Goal: Transaction & Acquisition: Book appointment/travel/reservation

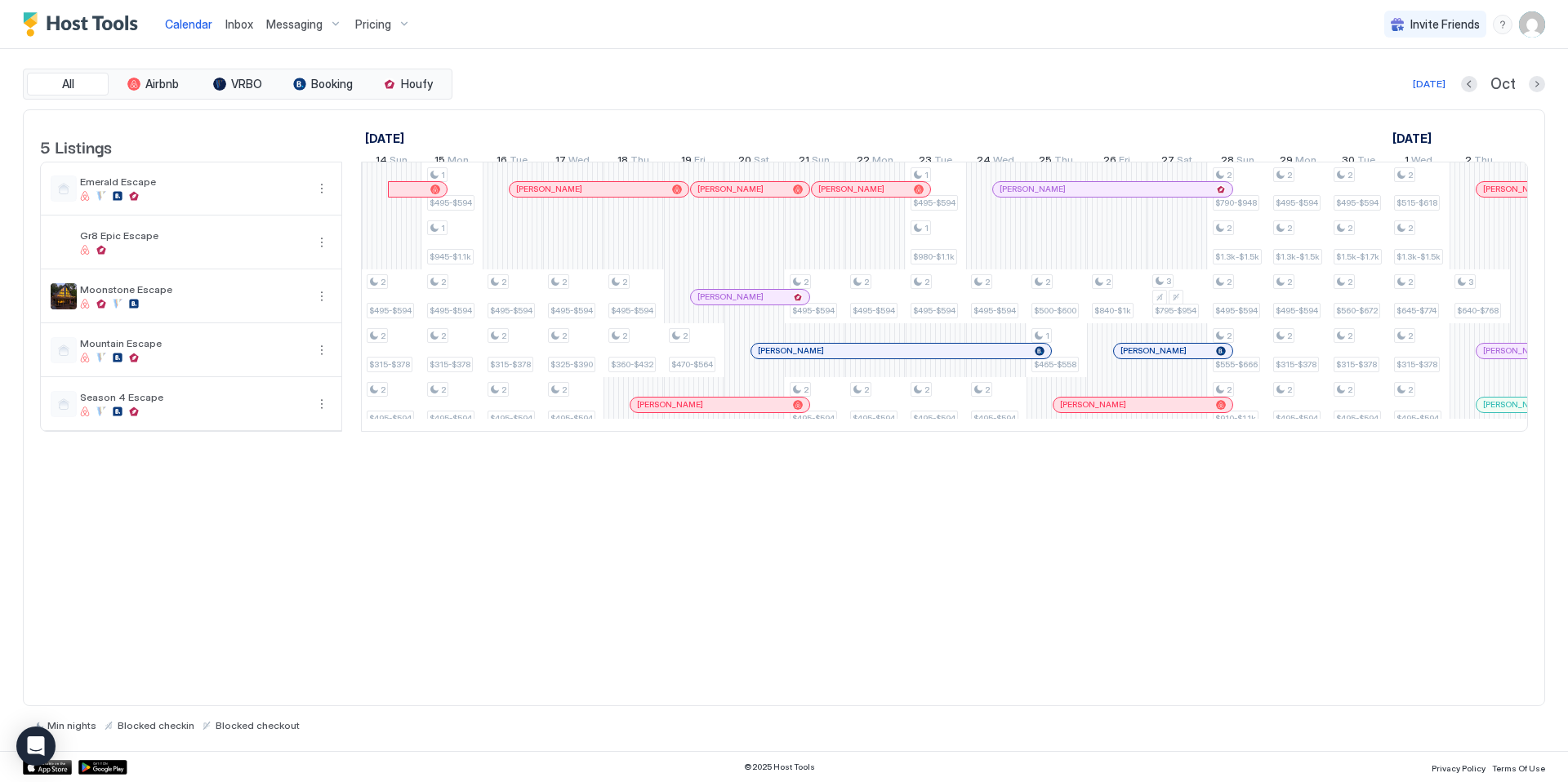
scroll to position [0, 1371]
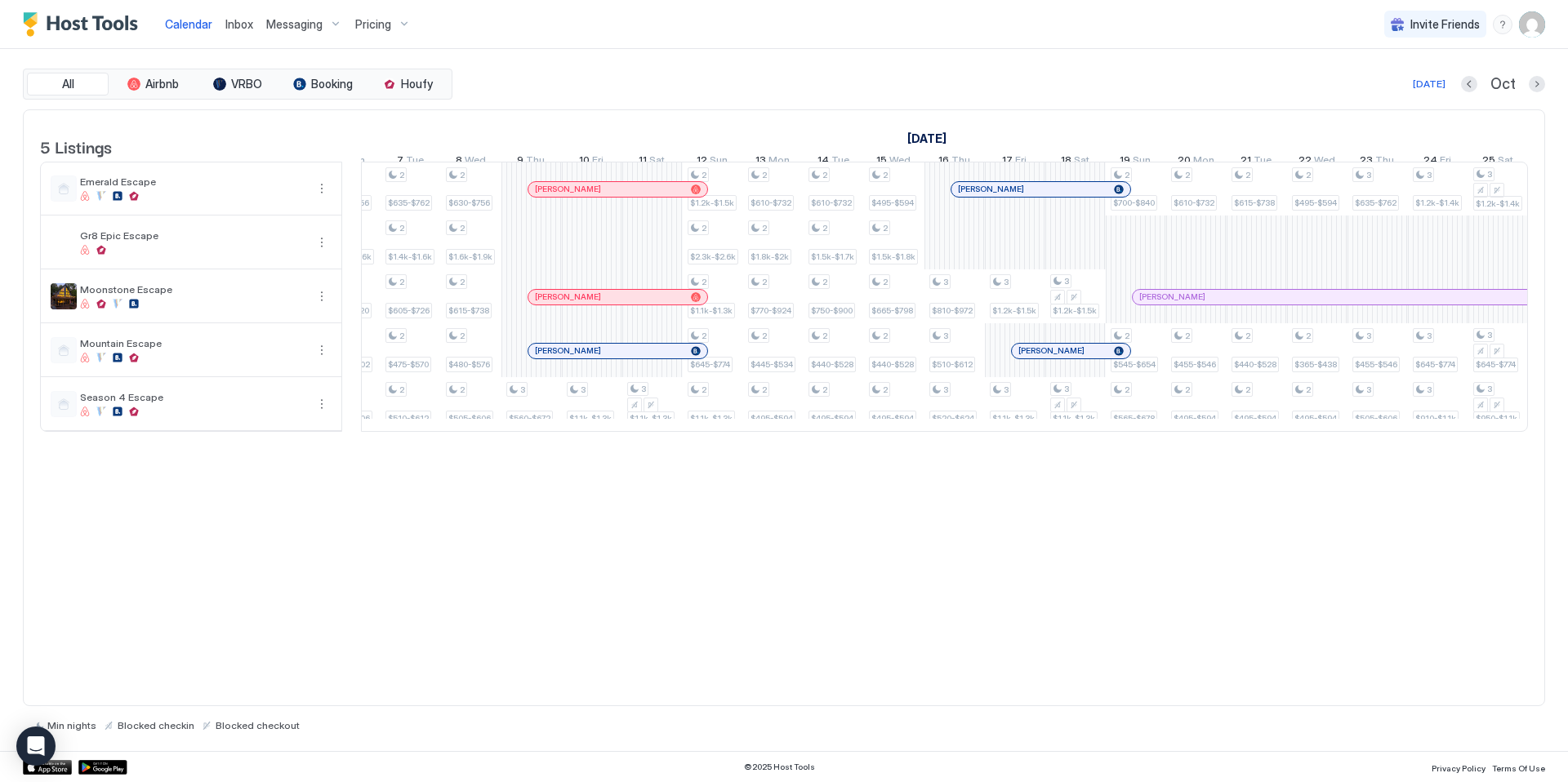
click at [395, 24] on div "Pricing" at bounding box center [383, 24] width 69 height 28
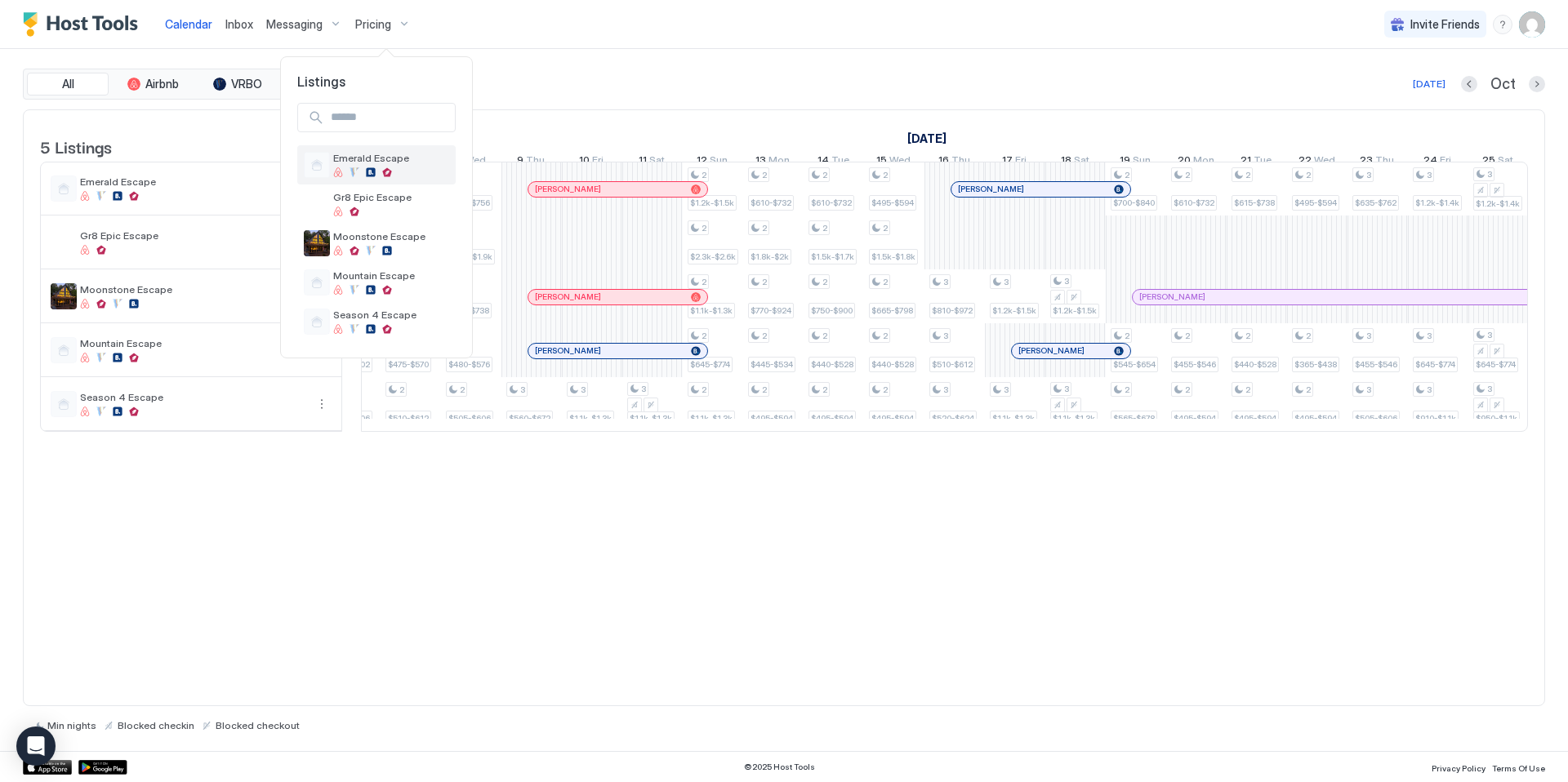
click at [384, 168] on div at bounding box center [387, 172] width 10 height 10
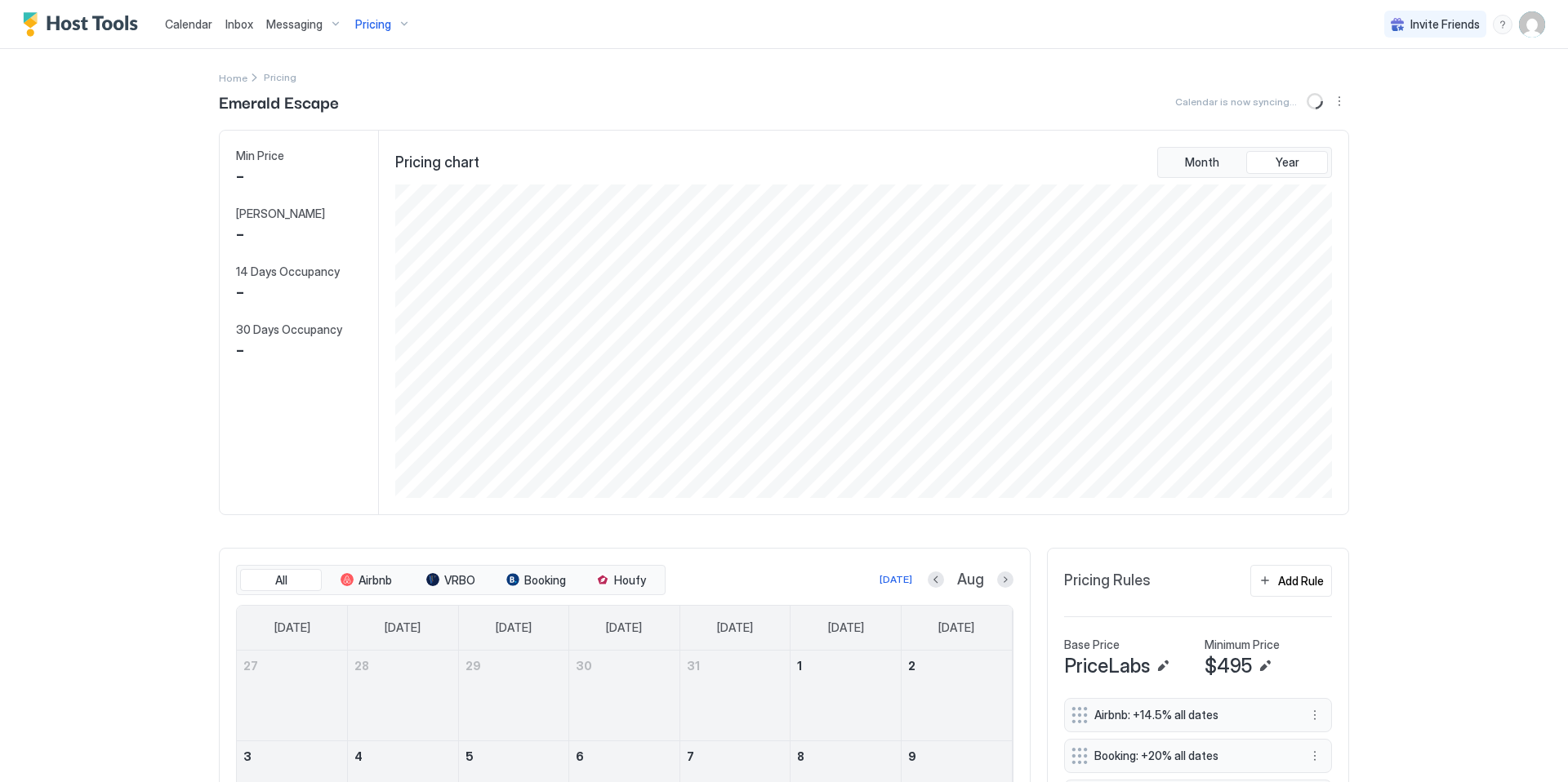
scroll to position [313, 940]
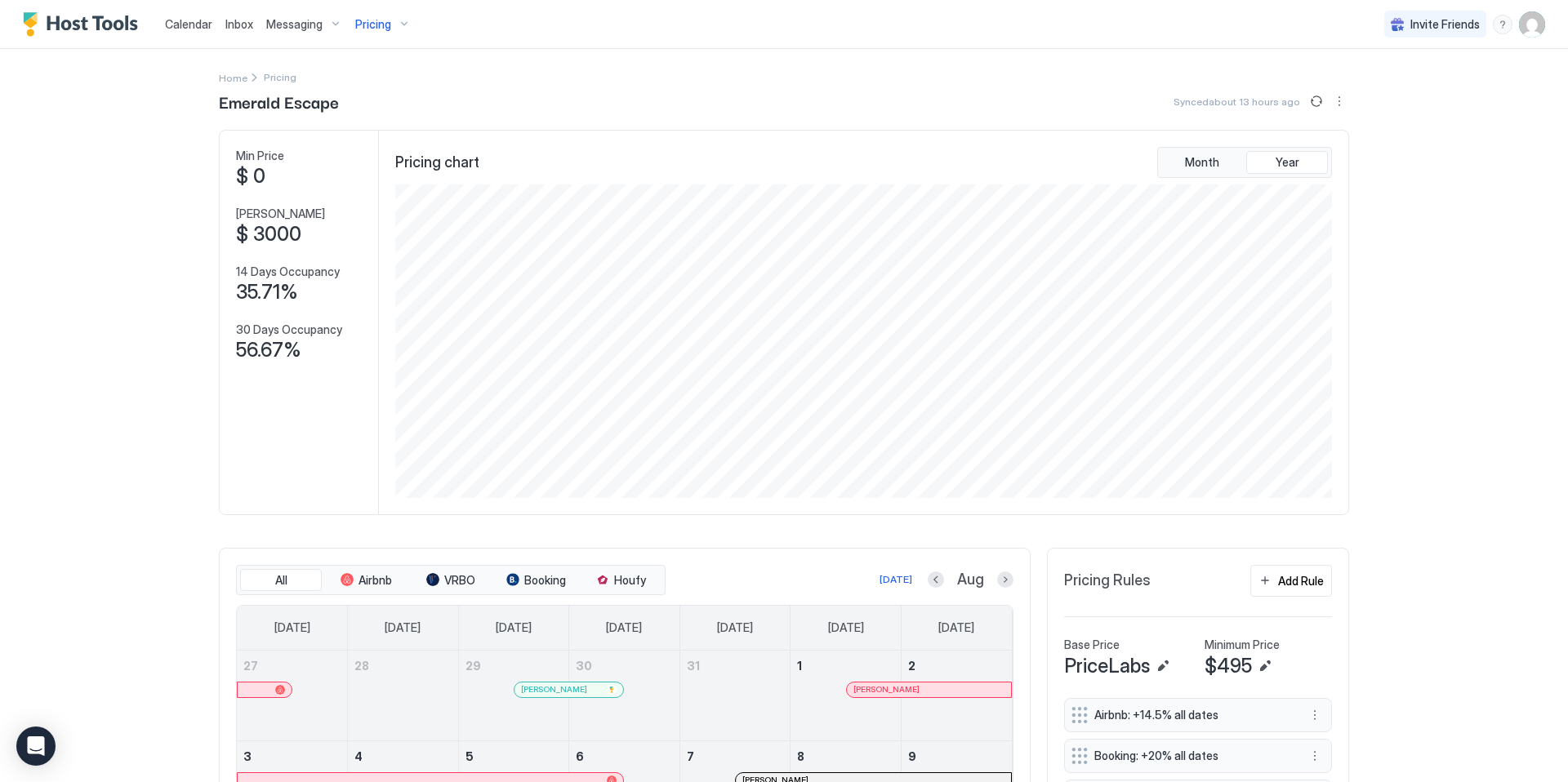
click at [384, 20] on span "Pricing" at bounding box center [373, 24] width 36 height 15
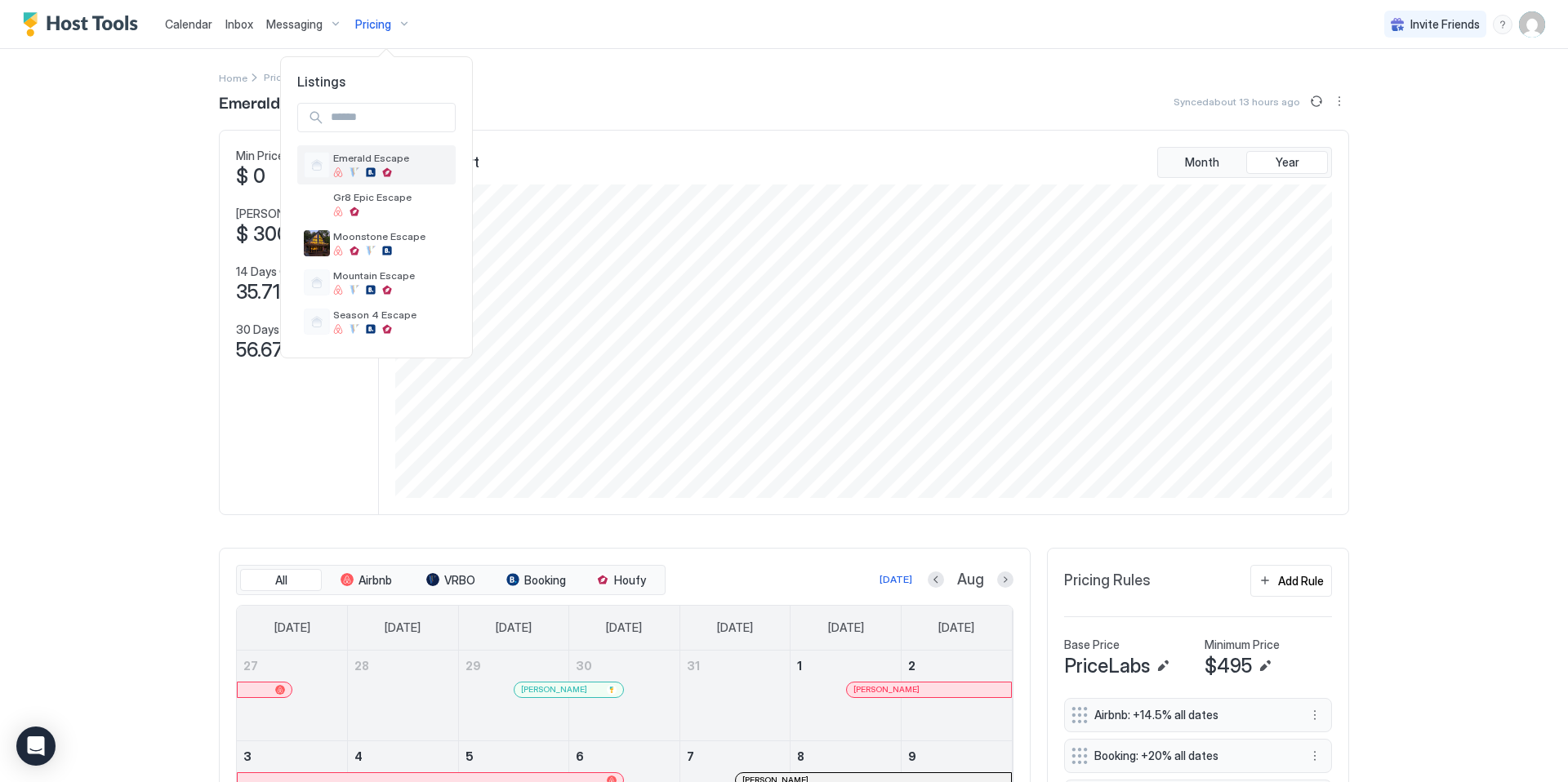
click at [405, 157] on span "Emerald Escape" at bounding box center [391, 157] width 116 height 13
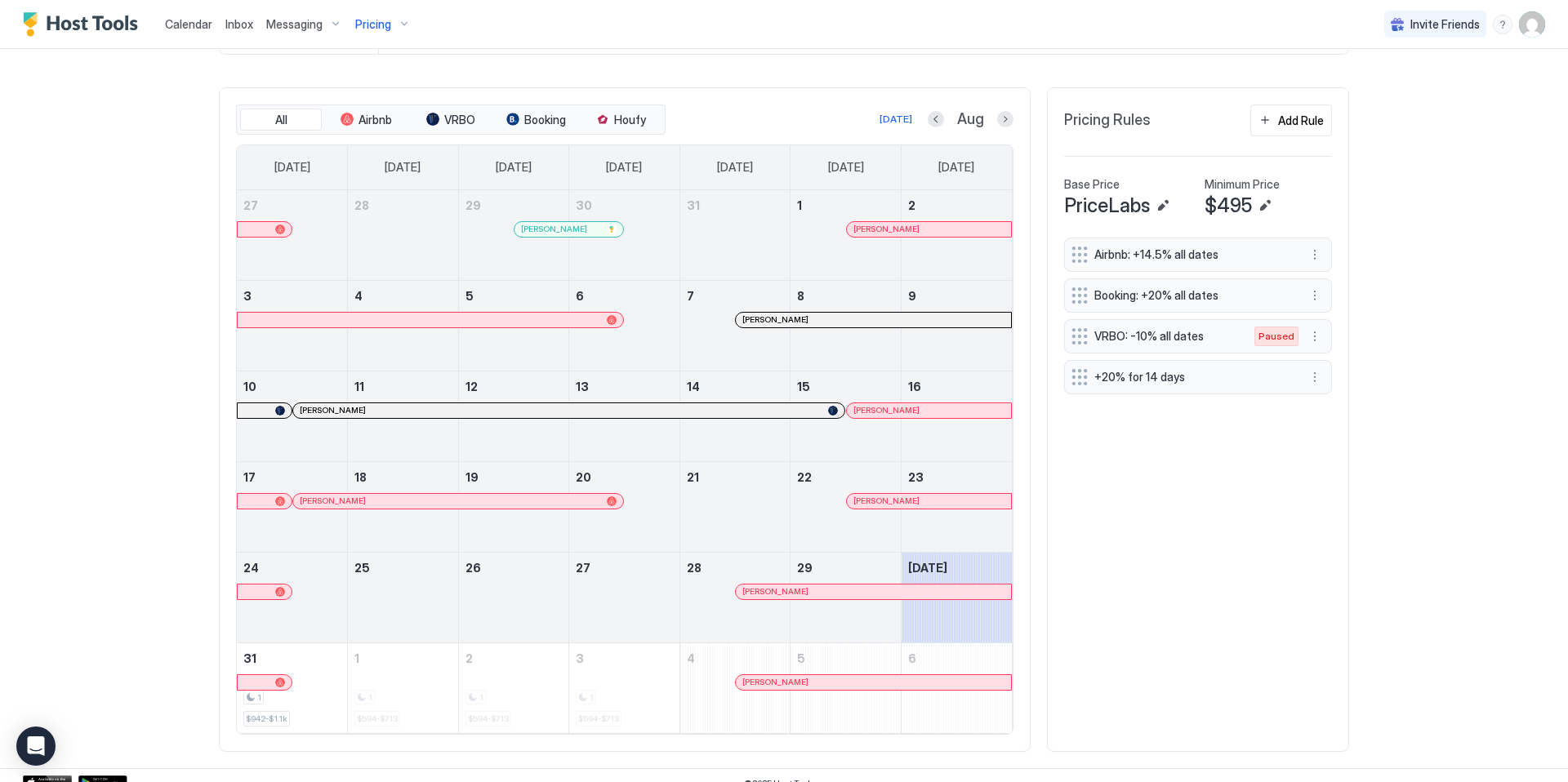
scroll to position [487, 0]
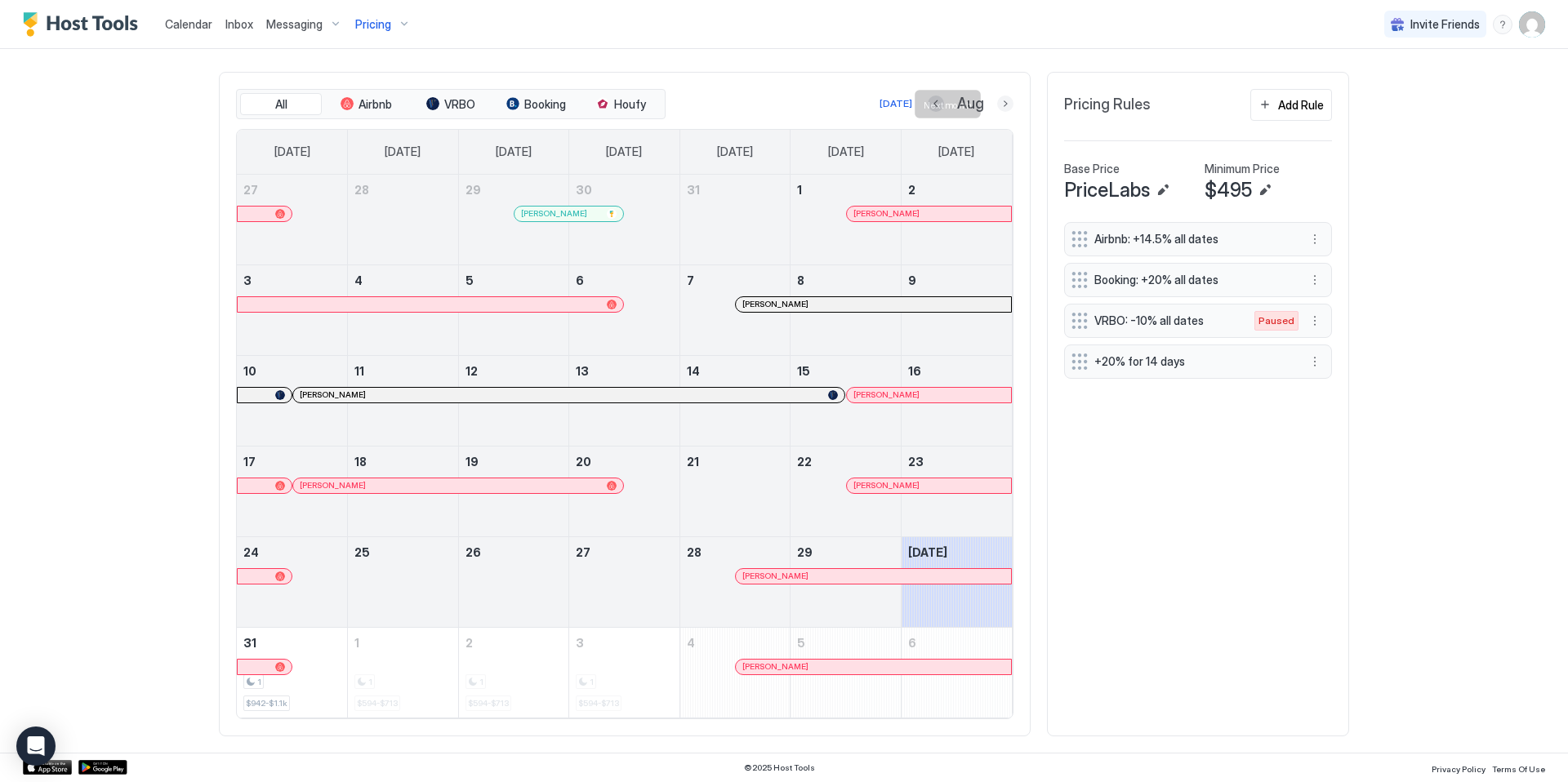
click at [998, 104] on button "Next month" at bounding box center [1004, 103] width 16 height 16
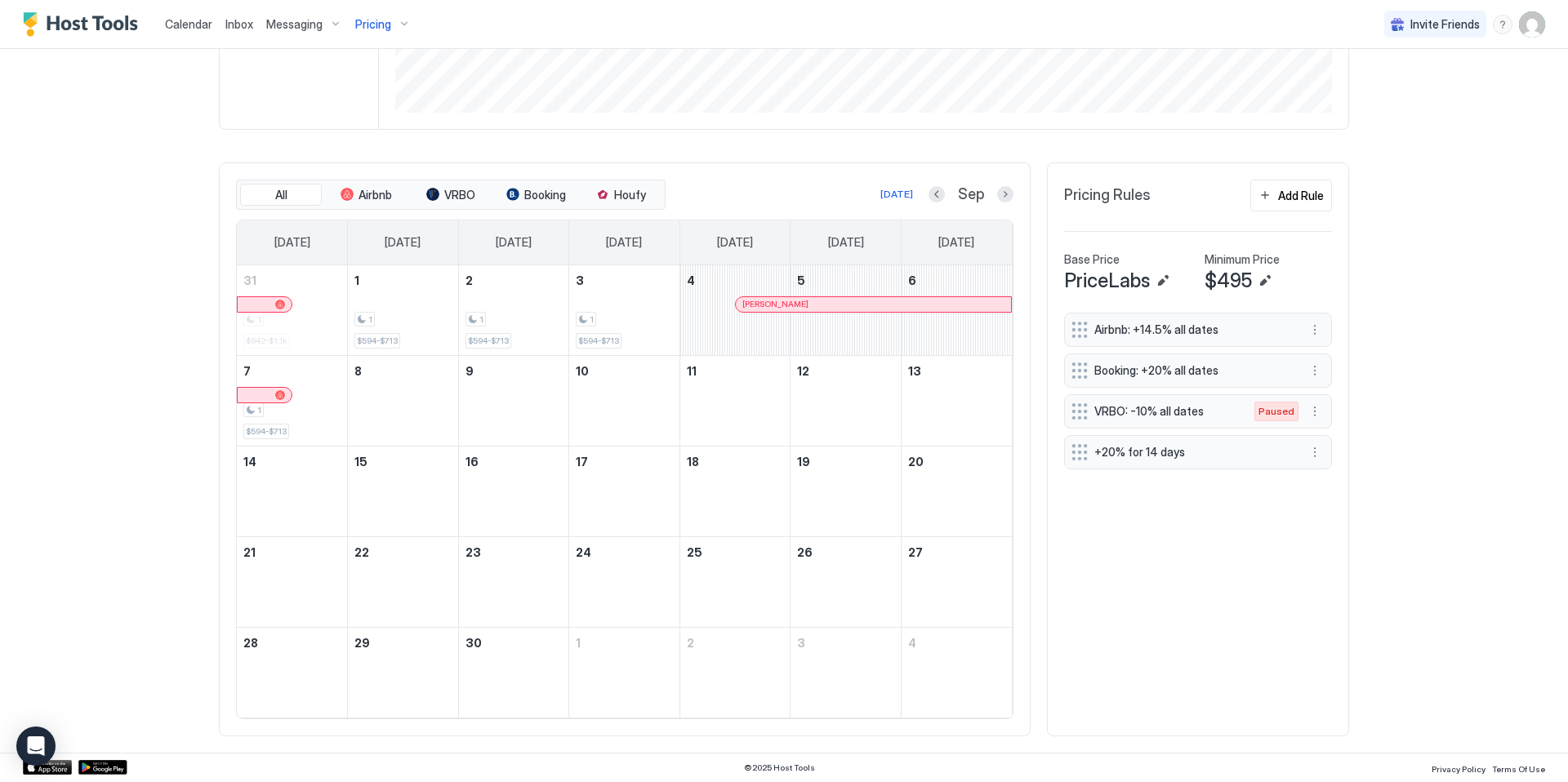
scroll to position [397, 0]
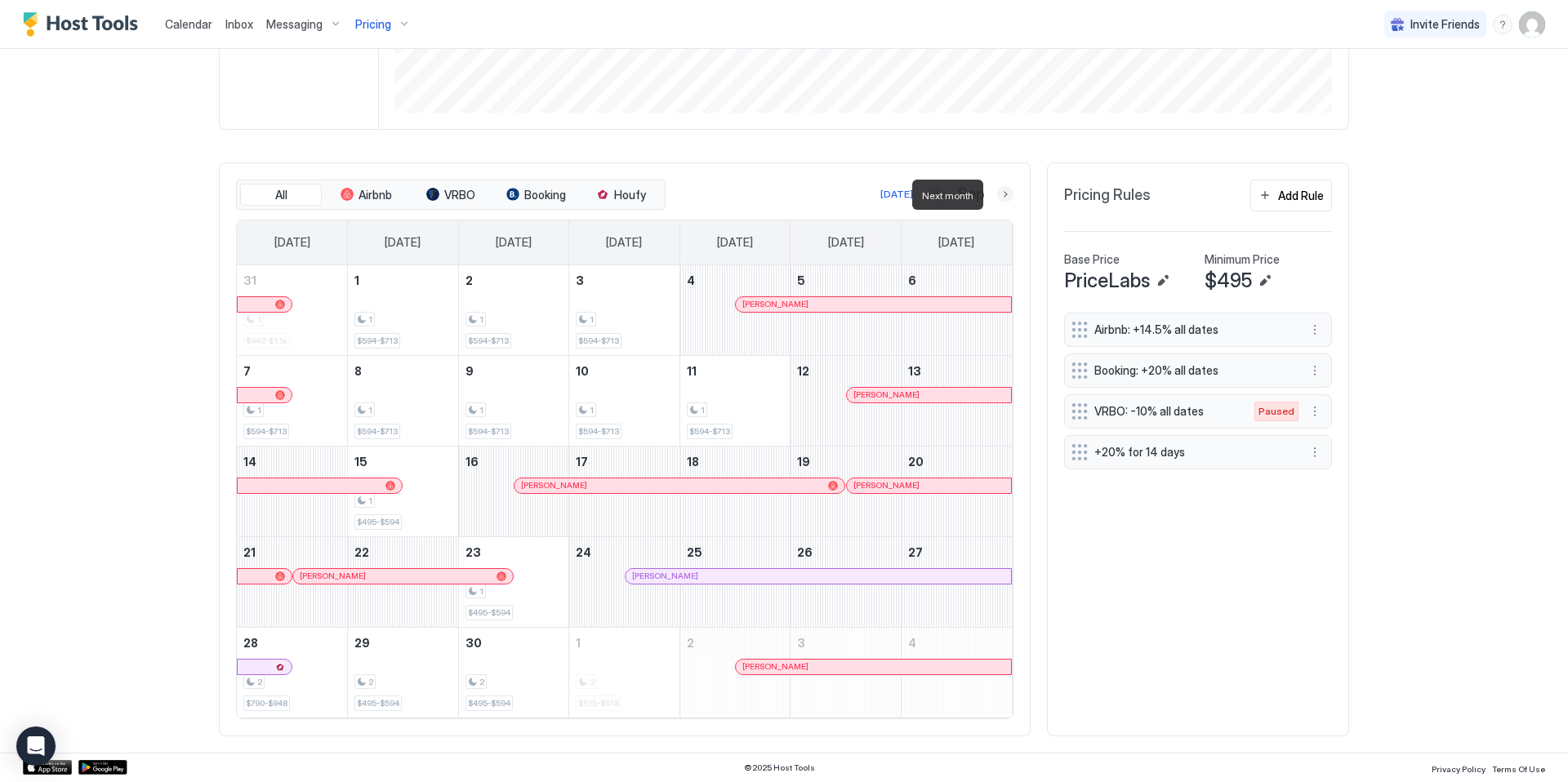
click at [1002, 195] on button "Next month" at bounding box center [1004, 193] width 16 height 16
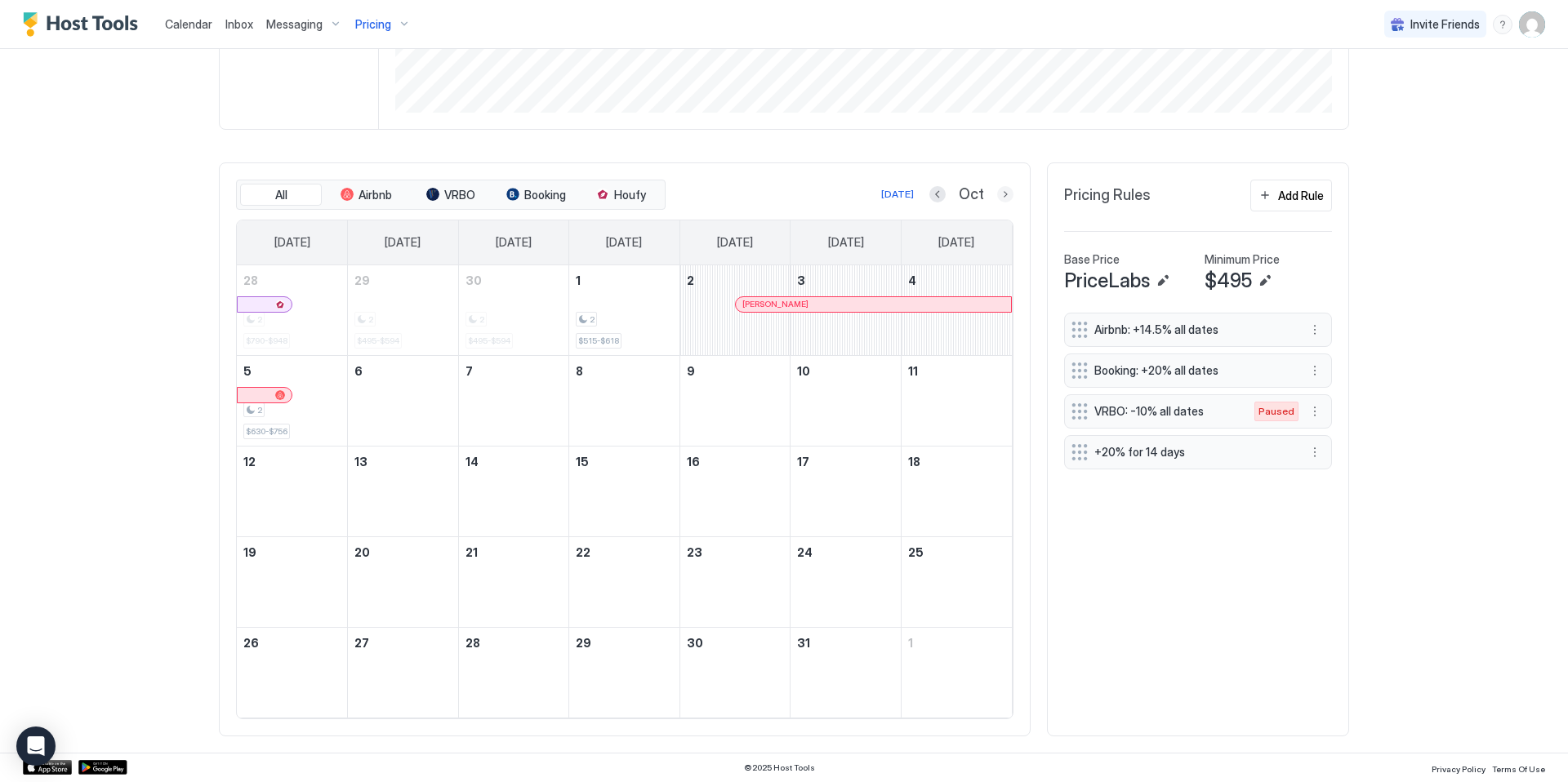
click at [1003, 199] on button "Next month" at bounding box center [1004, 193] width 16 height 16
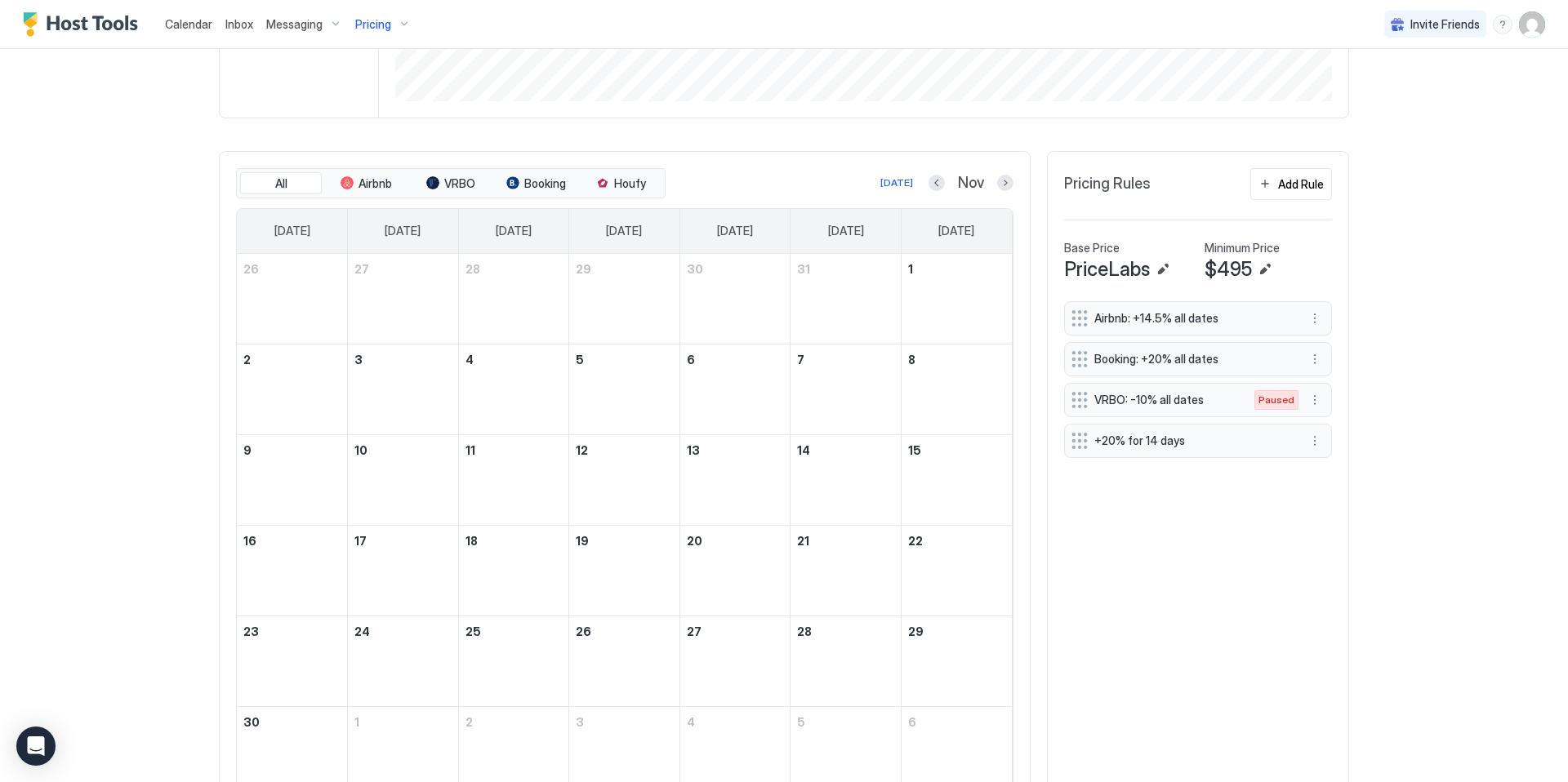
scroll to position [487, 0]
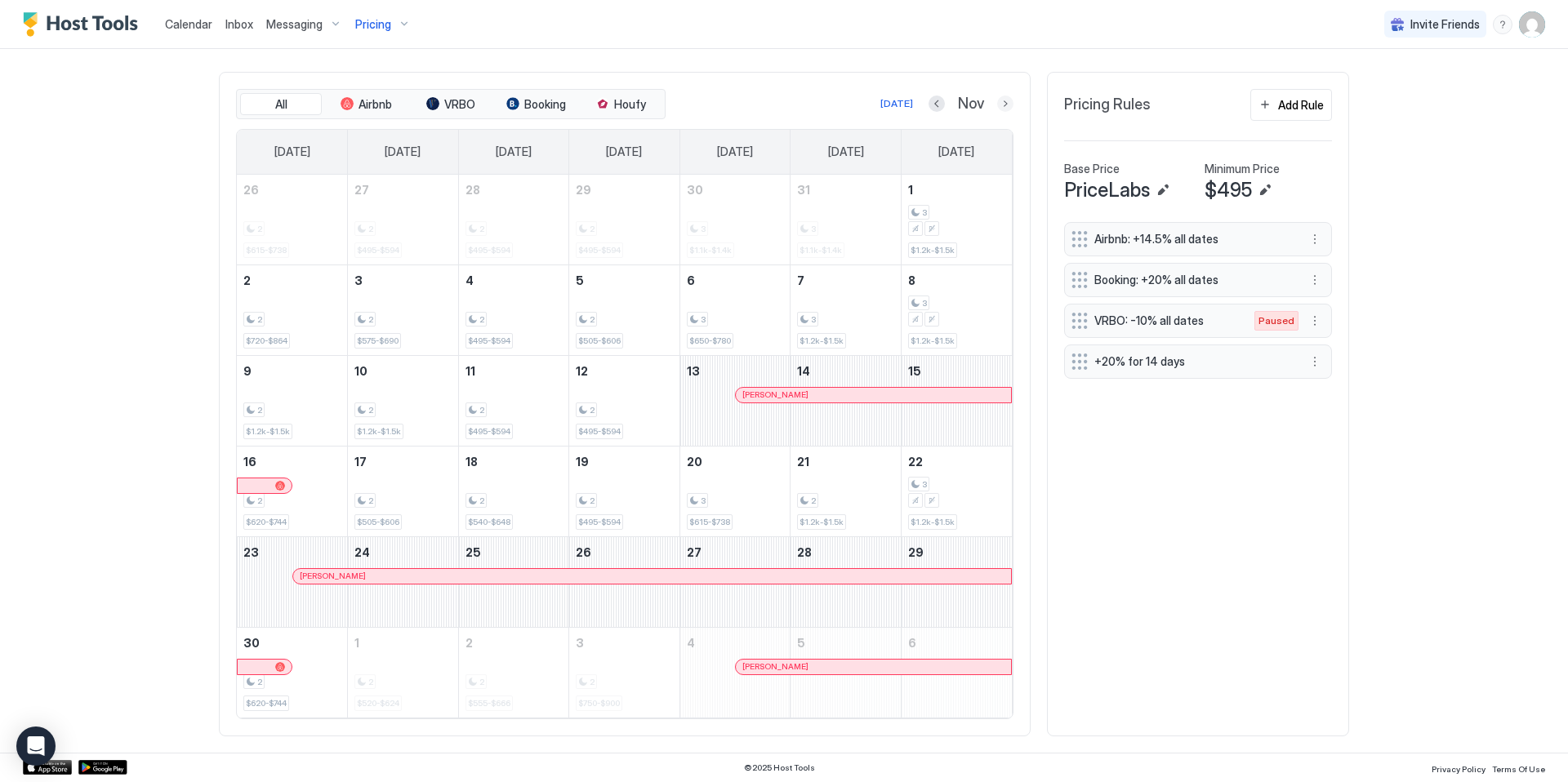
click at [997, 105] on button "Next month" at bounding box center [1004, 103] width 16 height 16
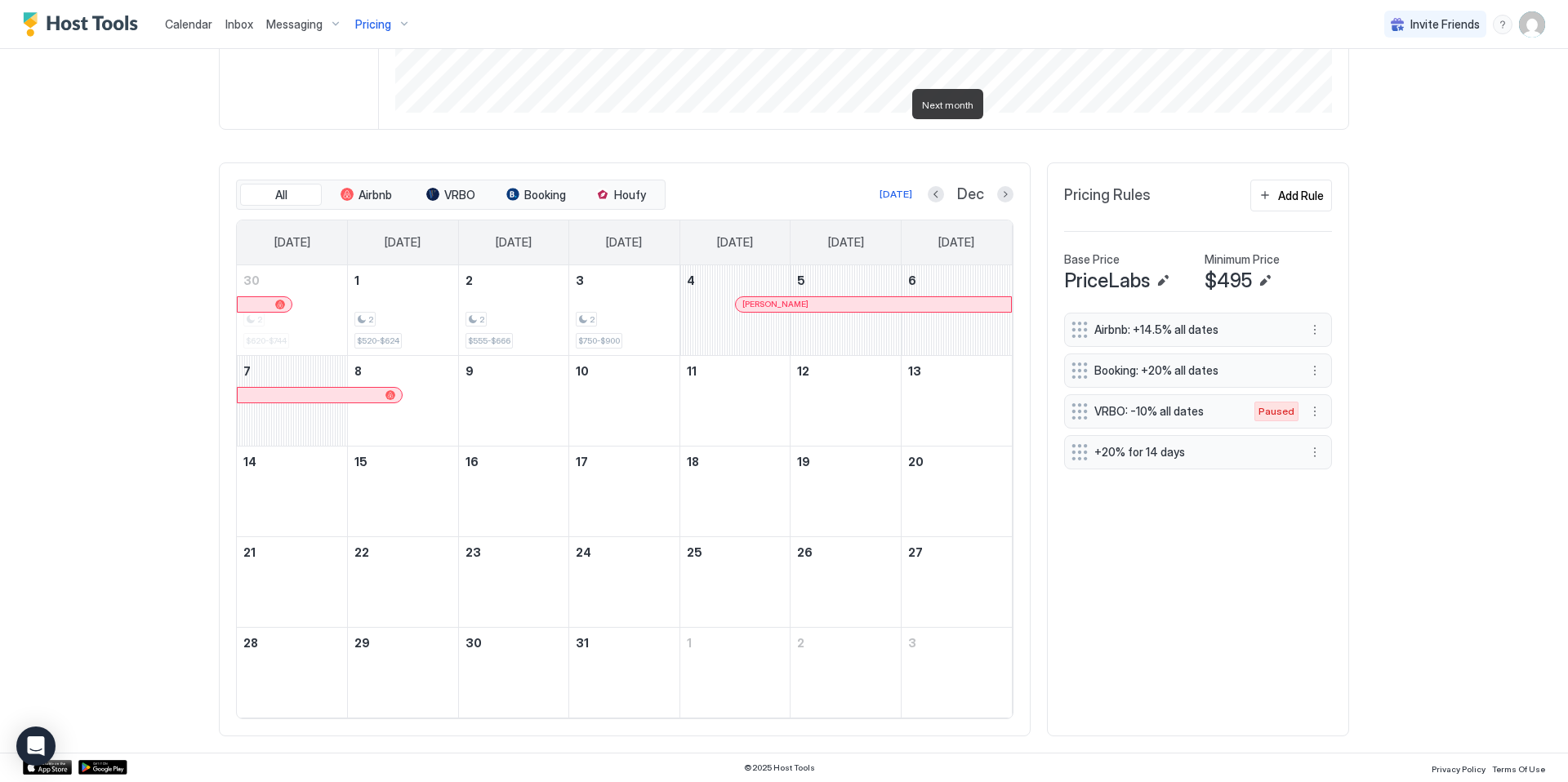
scroll to position [397, 0]
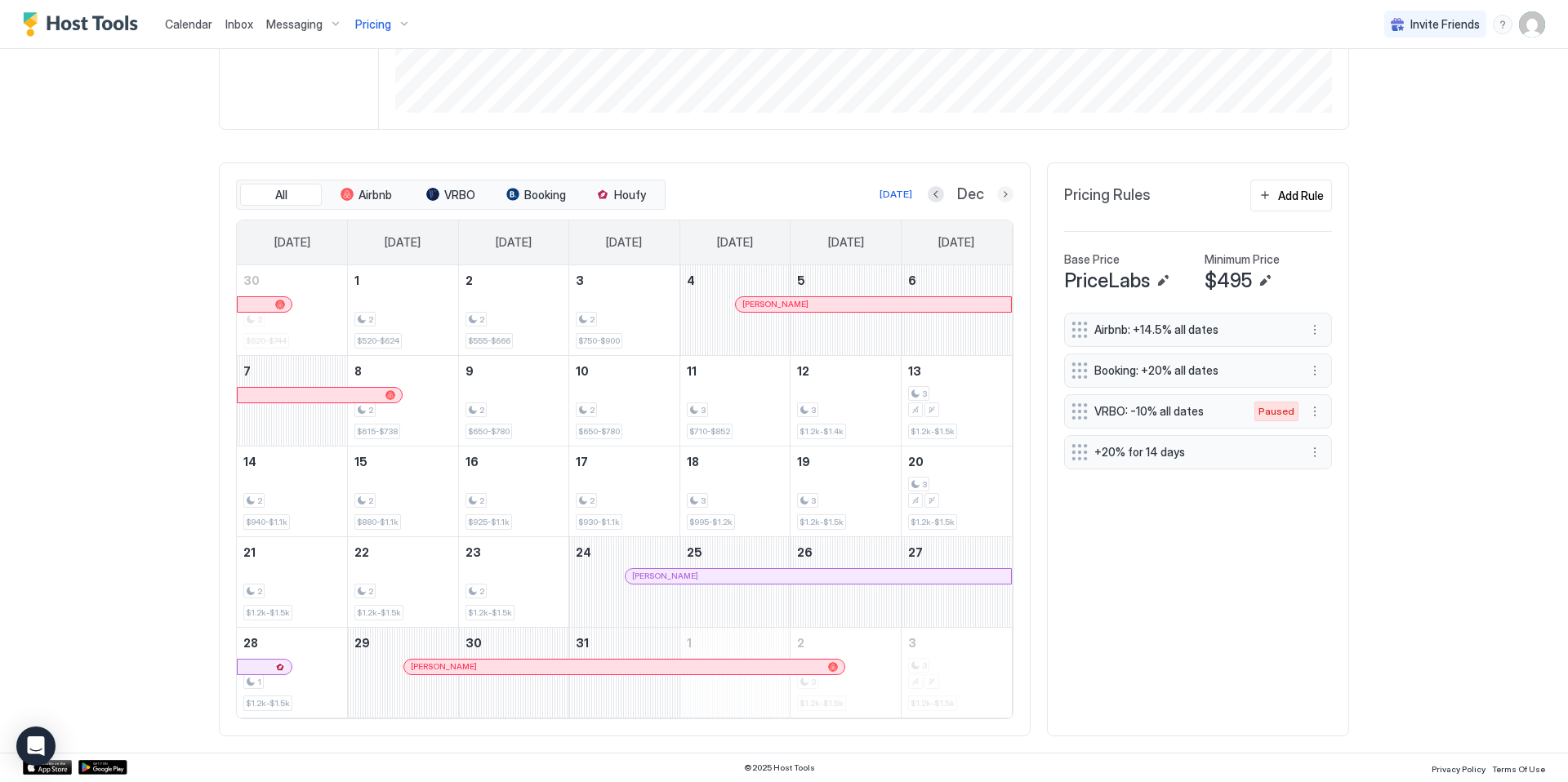
click at [999, 197] on button "Next month" at bounding box center [1004, 193] width 16 height 16
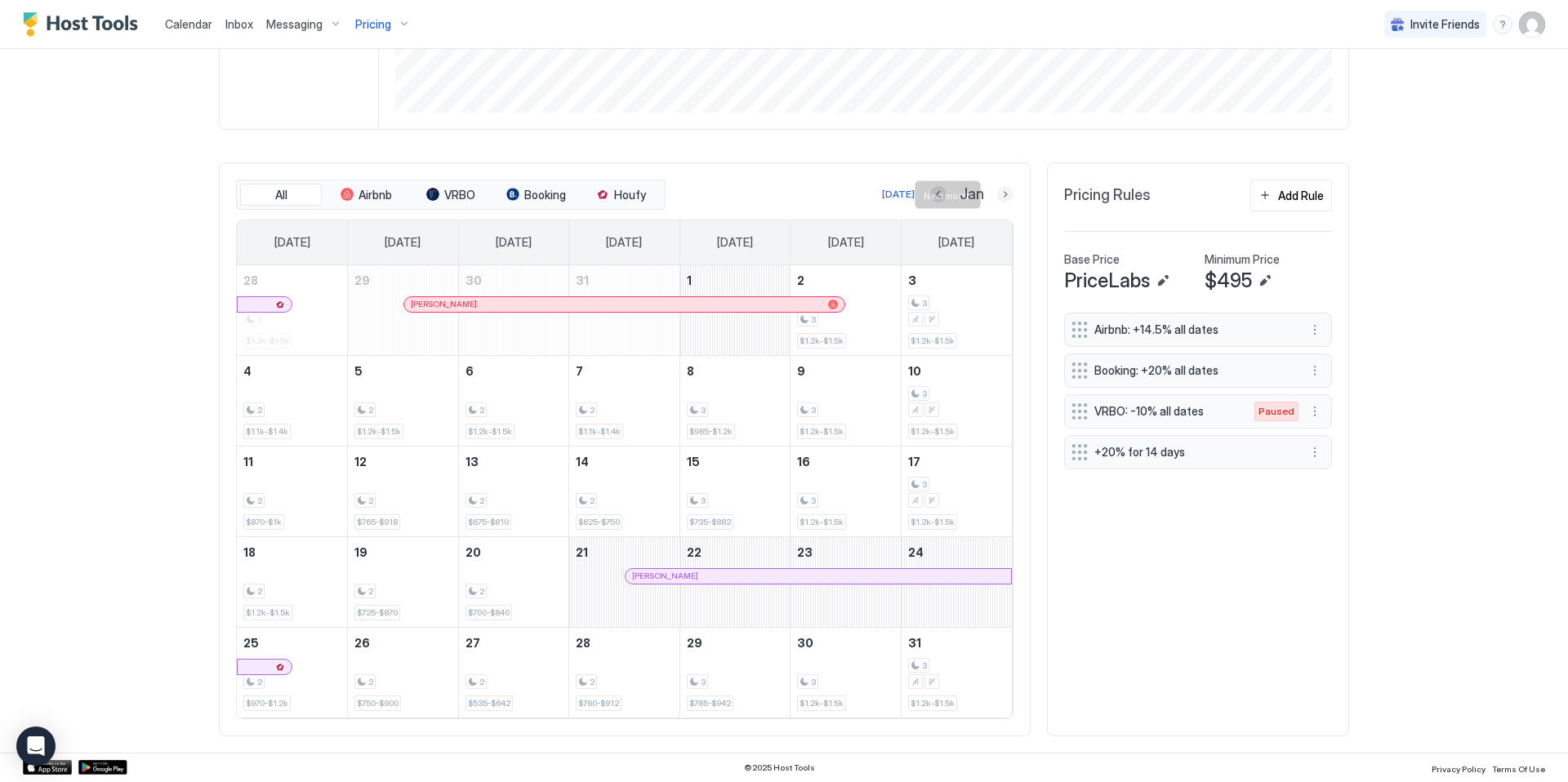
click at [999, 198] on button "Next month" at bounding box center [1004, 193] width 16 height 16
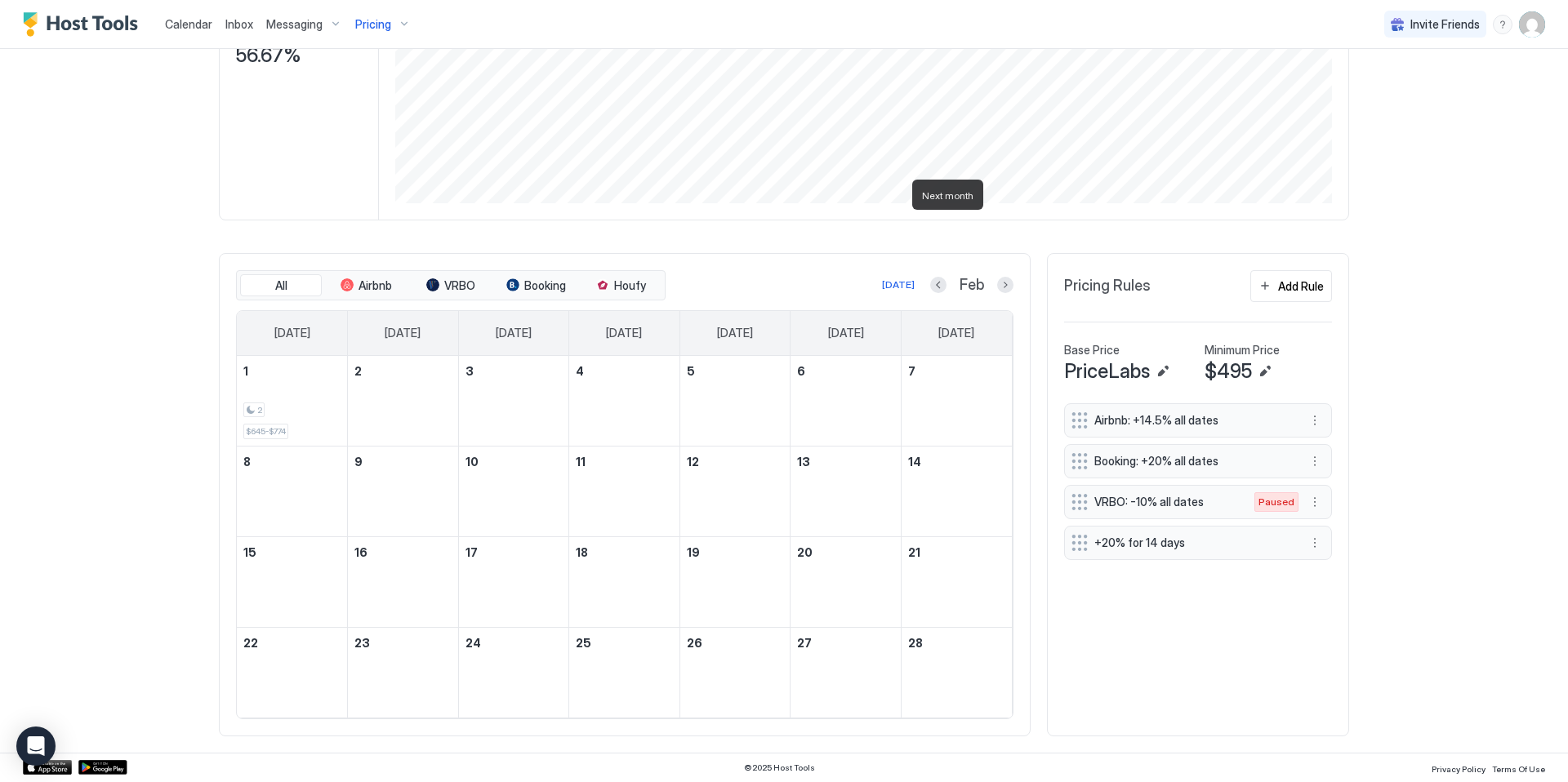
scroll to position [306, 0]
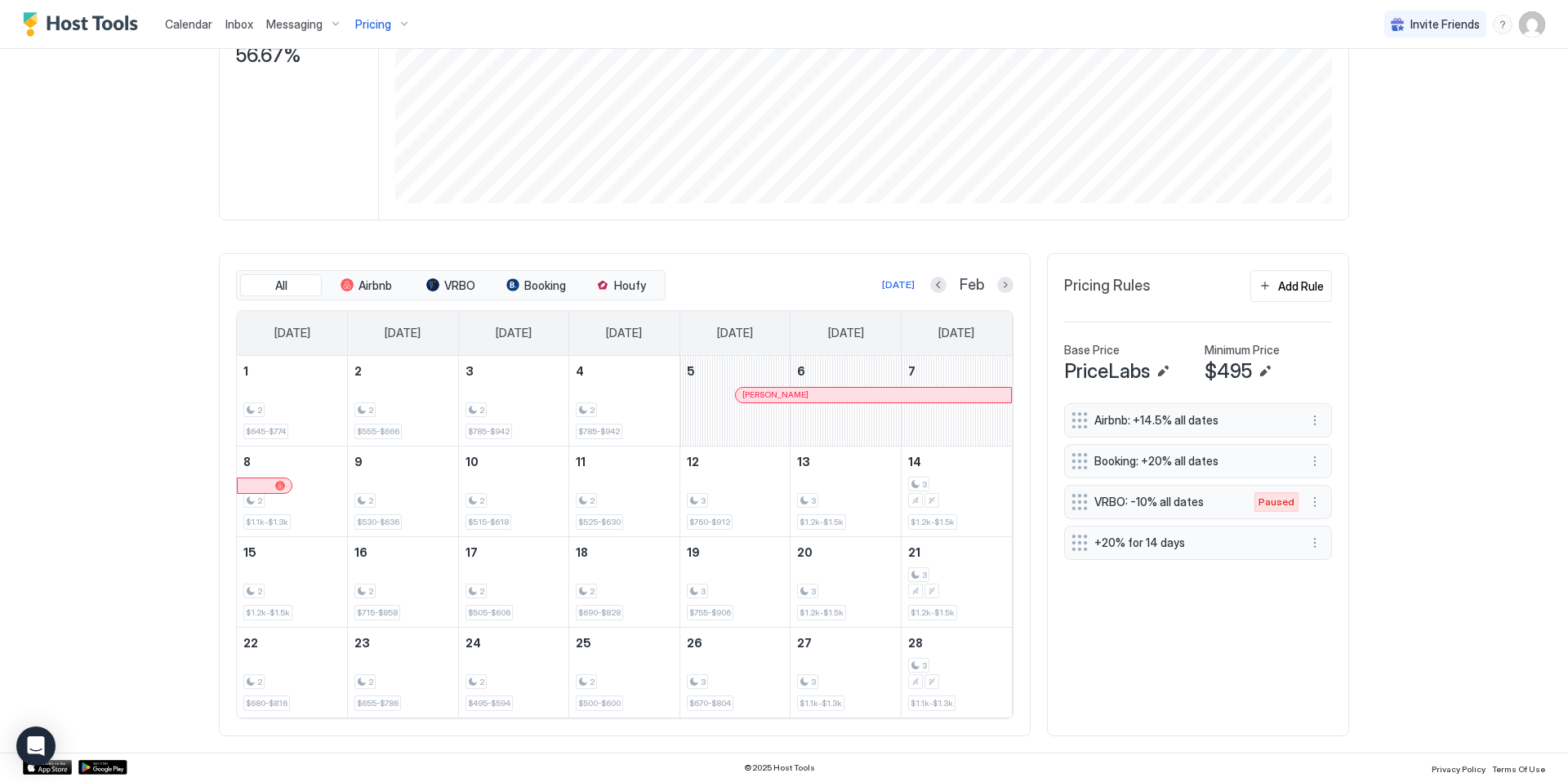
click at [405, 23] on div "Pricing" at bounding box center [383, 24] width 69 height 28
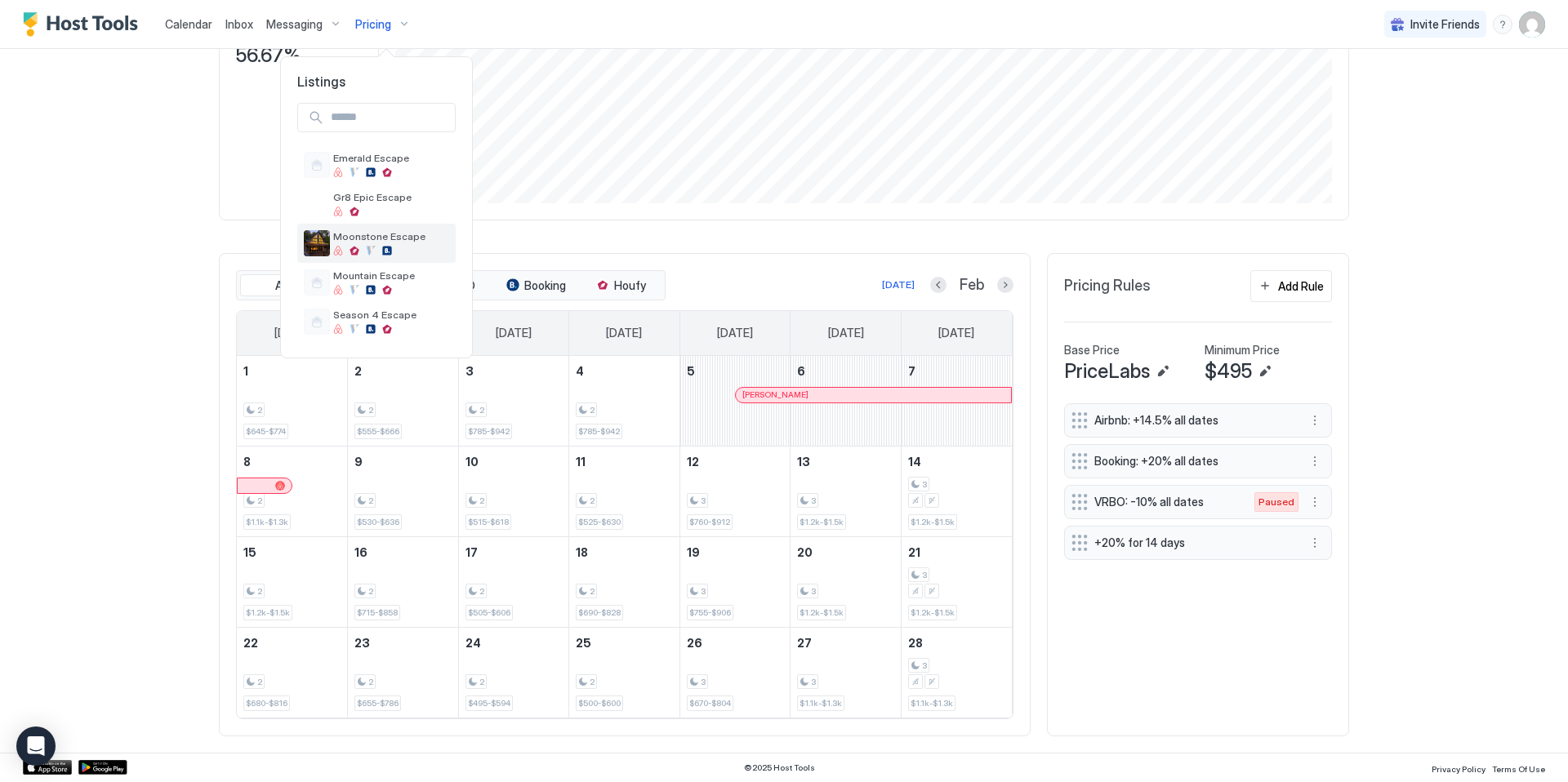
click at [367, 243] on div "Moonstone Escape" at bounding box center [391, 243] width 116 height 25
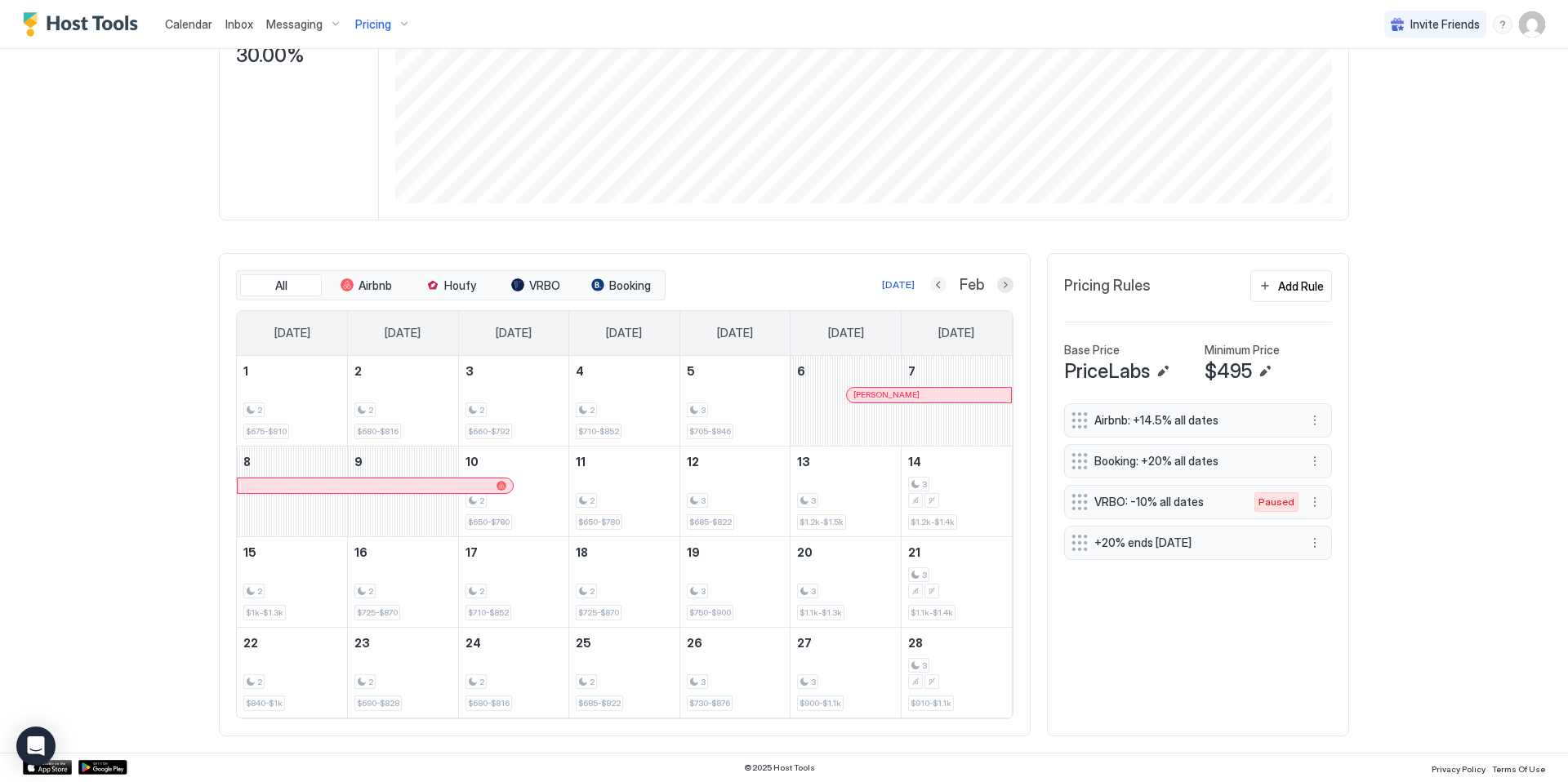
click at [930, 286] on button "Previous month" at bounding box center [937, 284] width 16 height 16
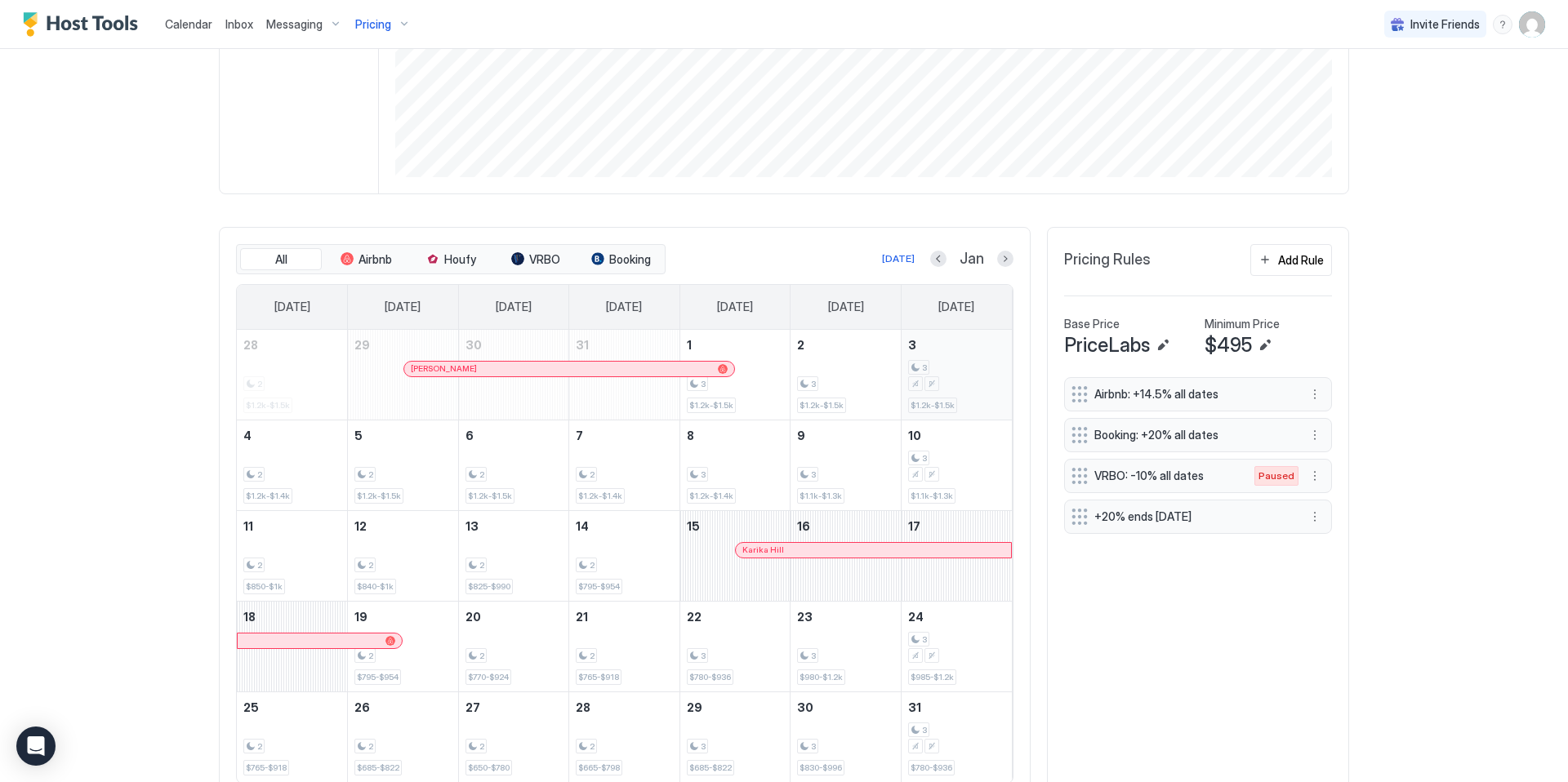
scroll to position [397, 0]
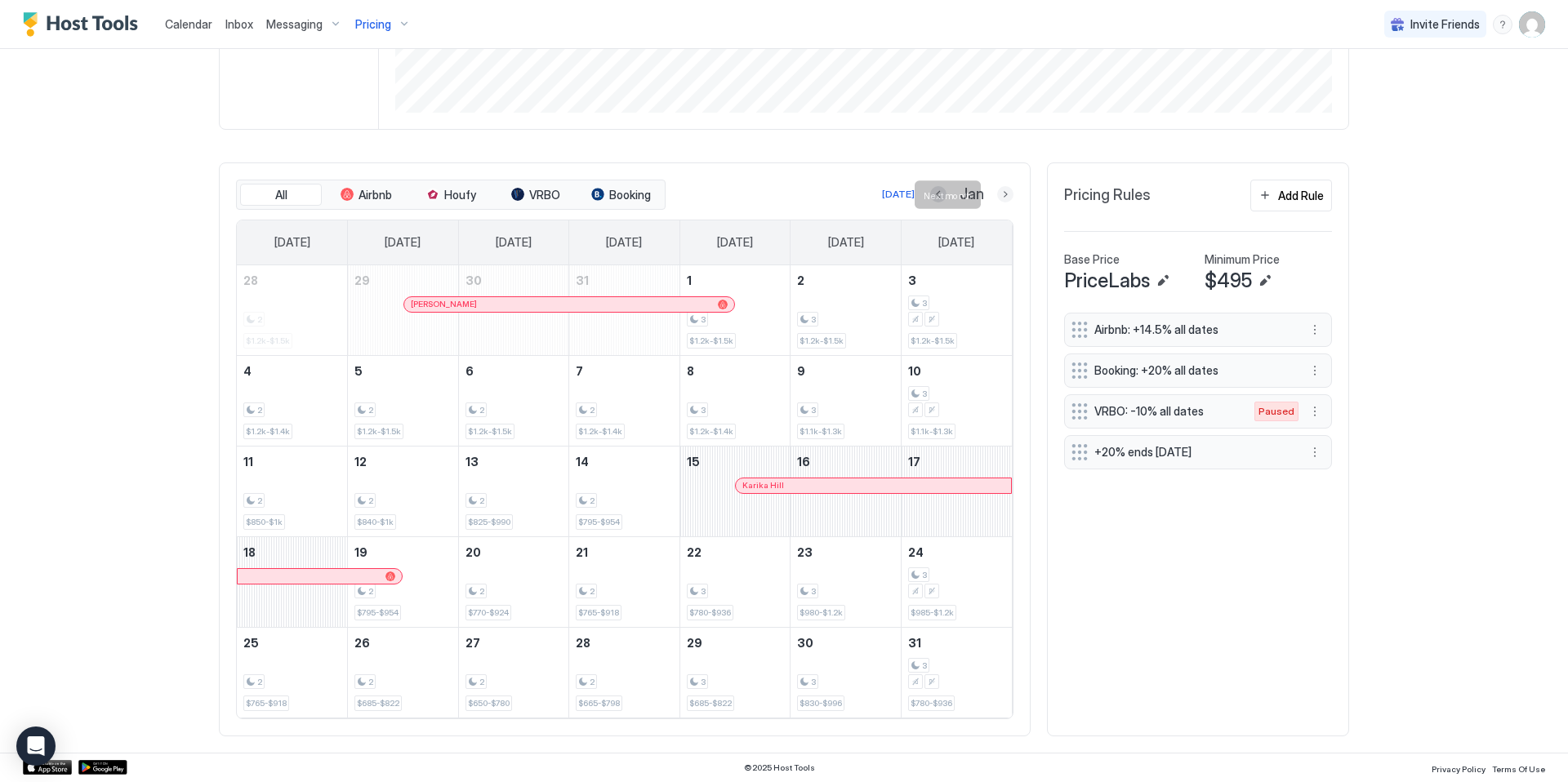
click at [998, 198] on button "Next month" at bounding box center [1004, 193] width 16 height 16
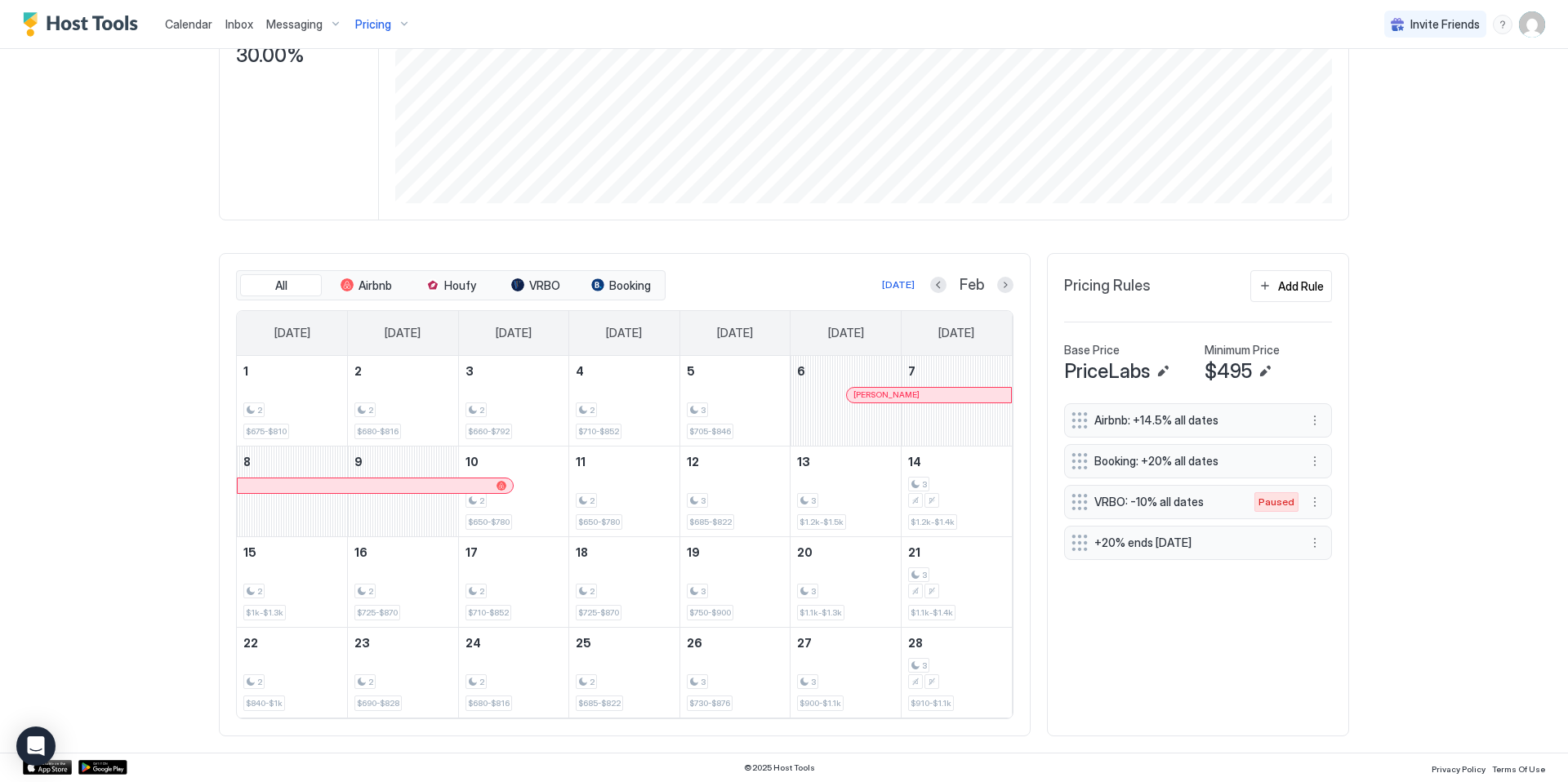
scroll to position [306, 0]
click at [930, 282] on button "Previous month" at bounding box center [937, 284] width 16 height 16
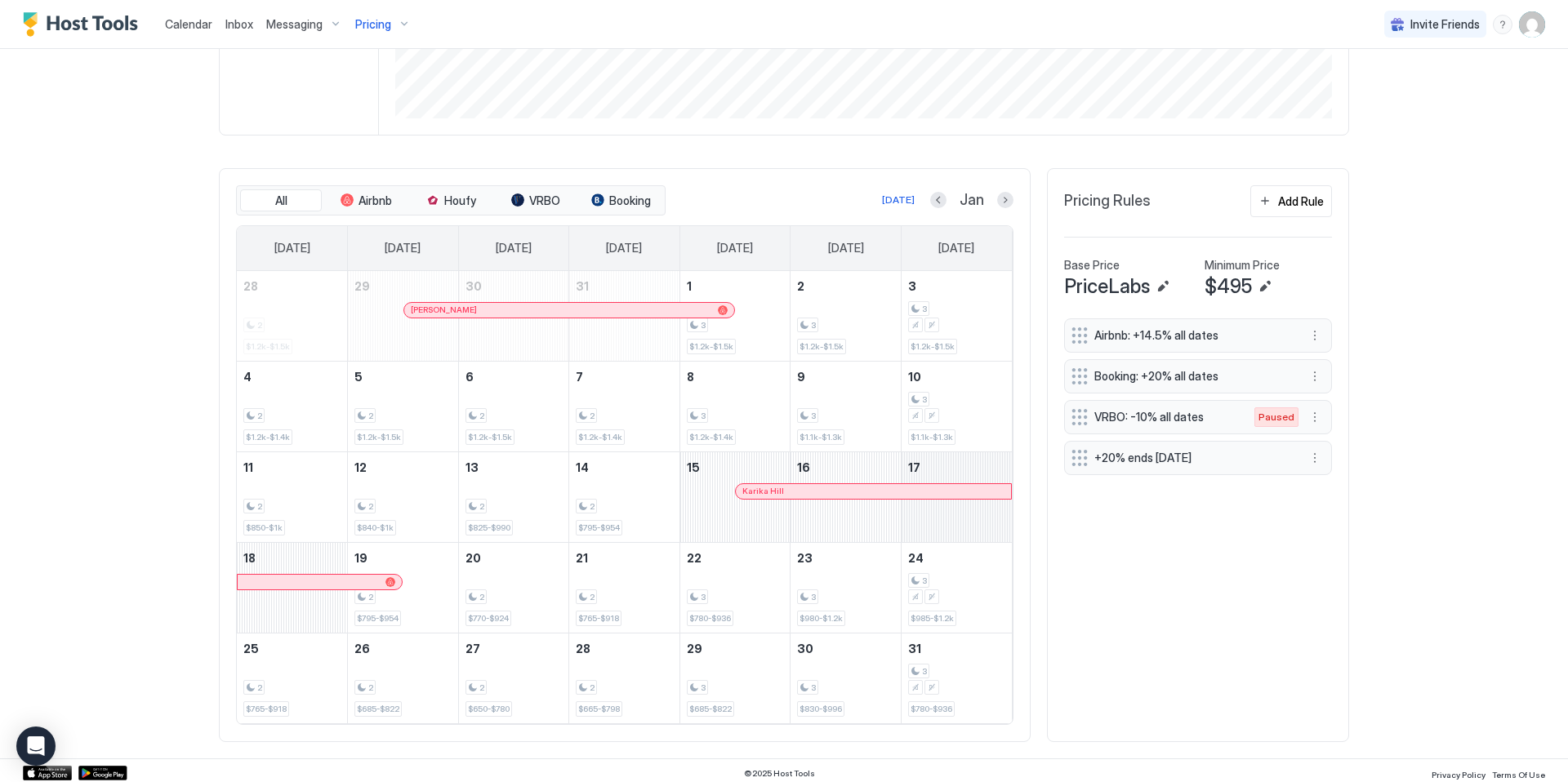
scroll to position [397, 0]
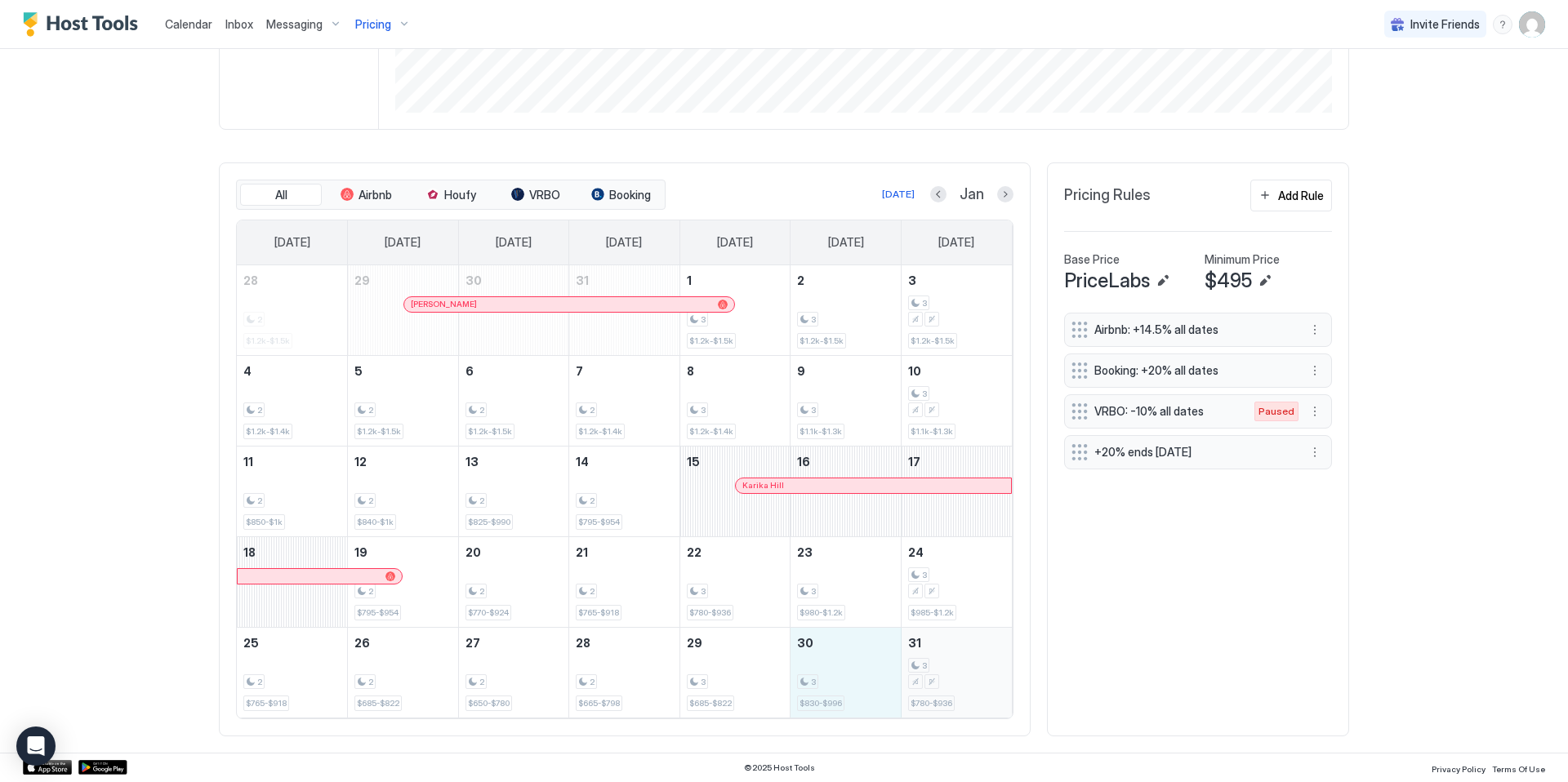
drag, startPoint x: 861, startPoint y: 663, endPoint x: 958, endPoint y: 673, distance: 97.5
click at [958, 673] on tr "25 2 $765-$918 26 2 $685-$822 27 2 $650-$780 28 2 $665-$798 29 3 $685-$822 30 3…" at bounding box center [624, 672] width 775 height 90
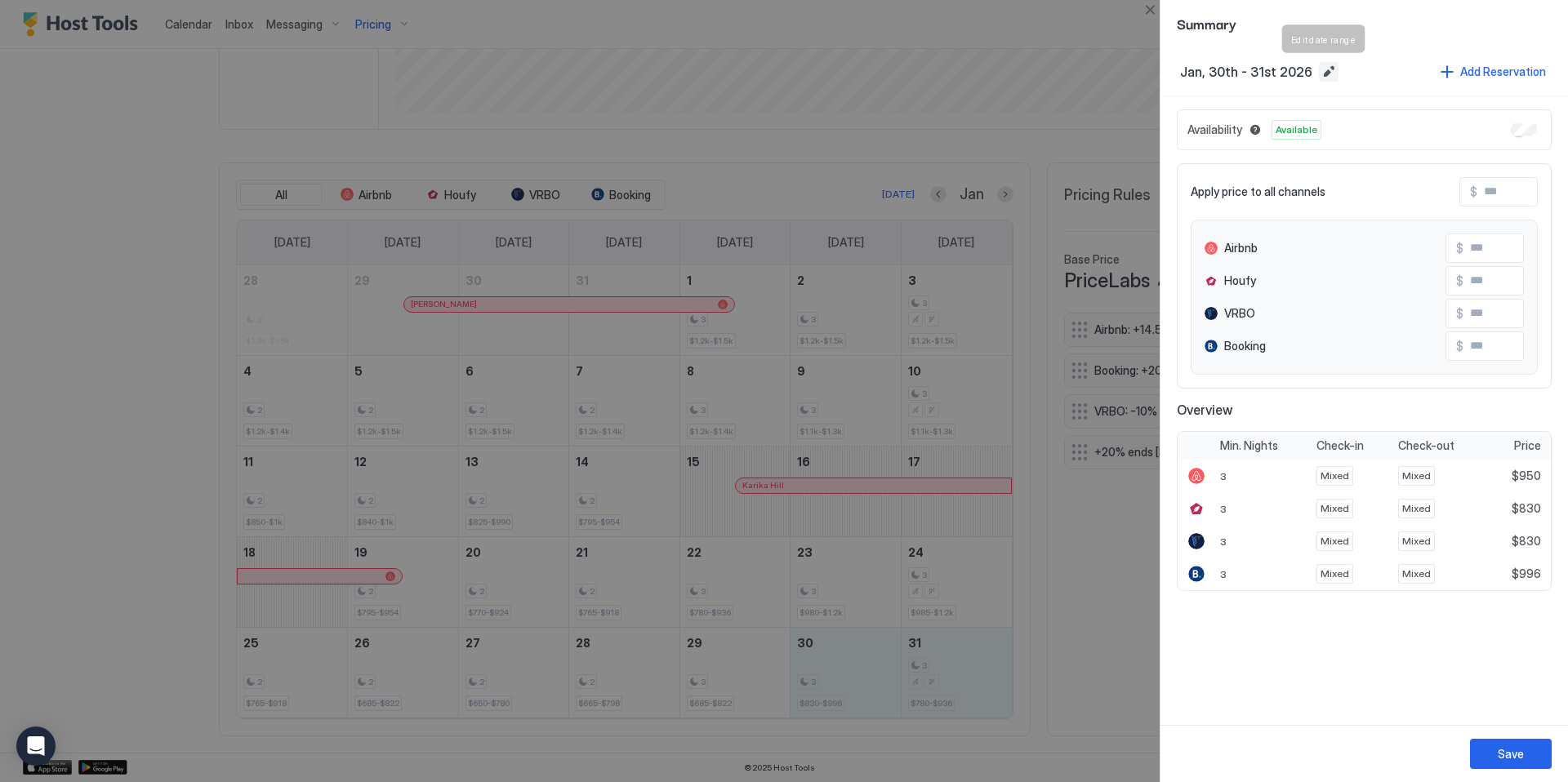
click at [1323, 63] on button "Edit date range" at bounding box center [1328, 71] width 19 height 19
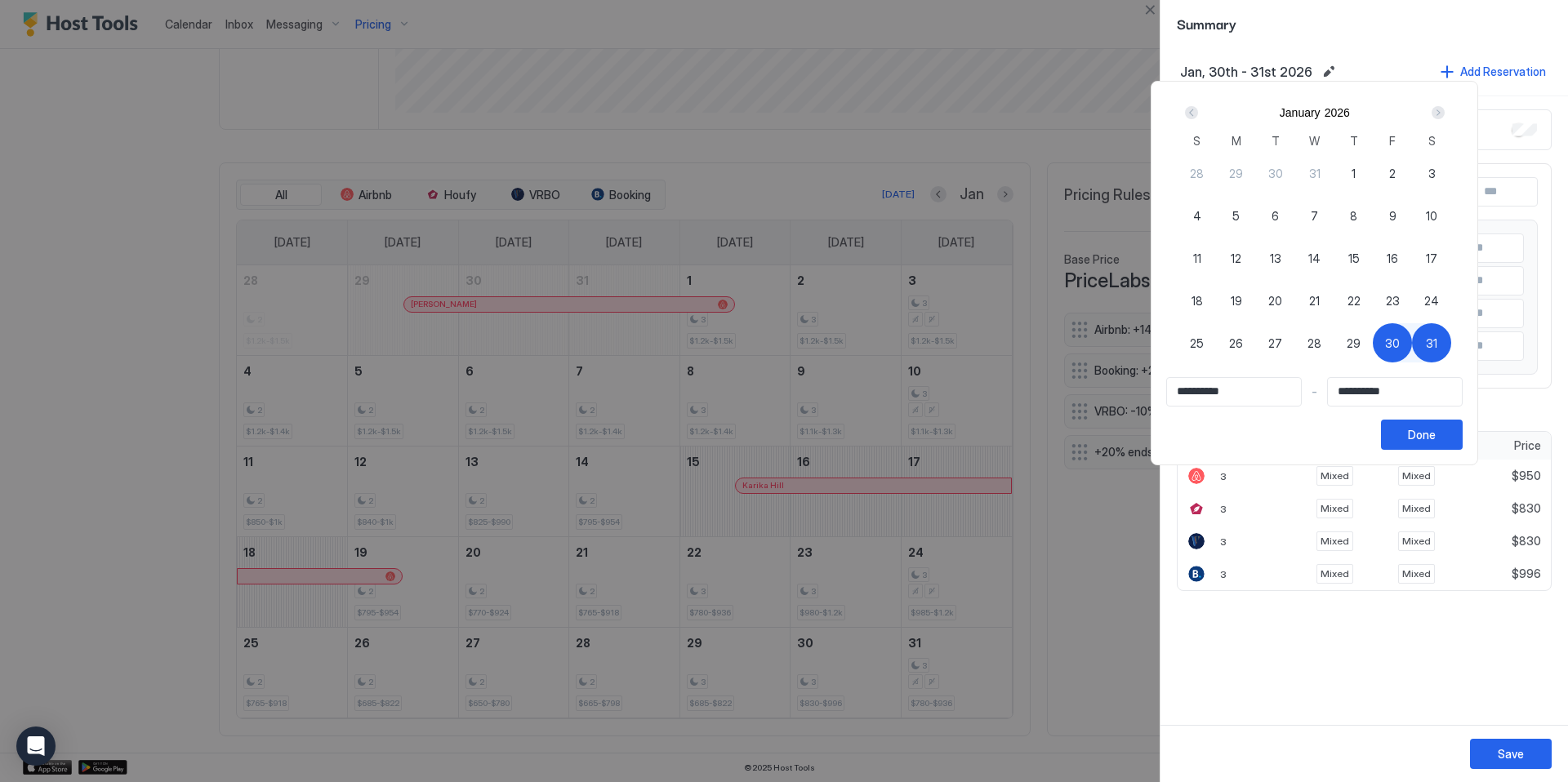
click at [1442, 109] on div "Next" at bounding box center [1438, 113] width 13 height 13
click at [1209, 167] on div "1" at bounding box center [1197, 172] width 39 height 39
type input "**********"
click at [1200, 104] on div "Prev" at bounding box center [1190, 112] width 19 height 19
click at [1400, 329] on div "30" at bounding box center [1392, 342] width 39 height 39
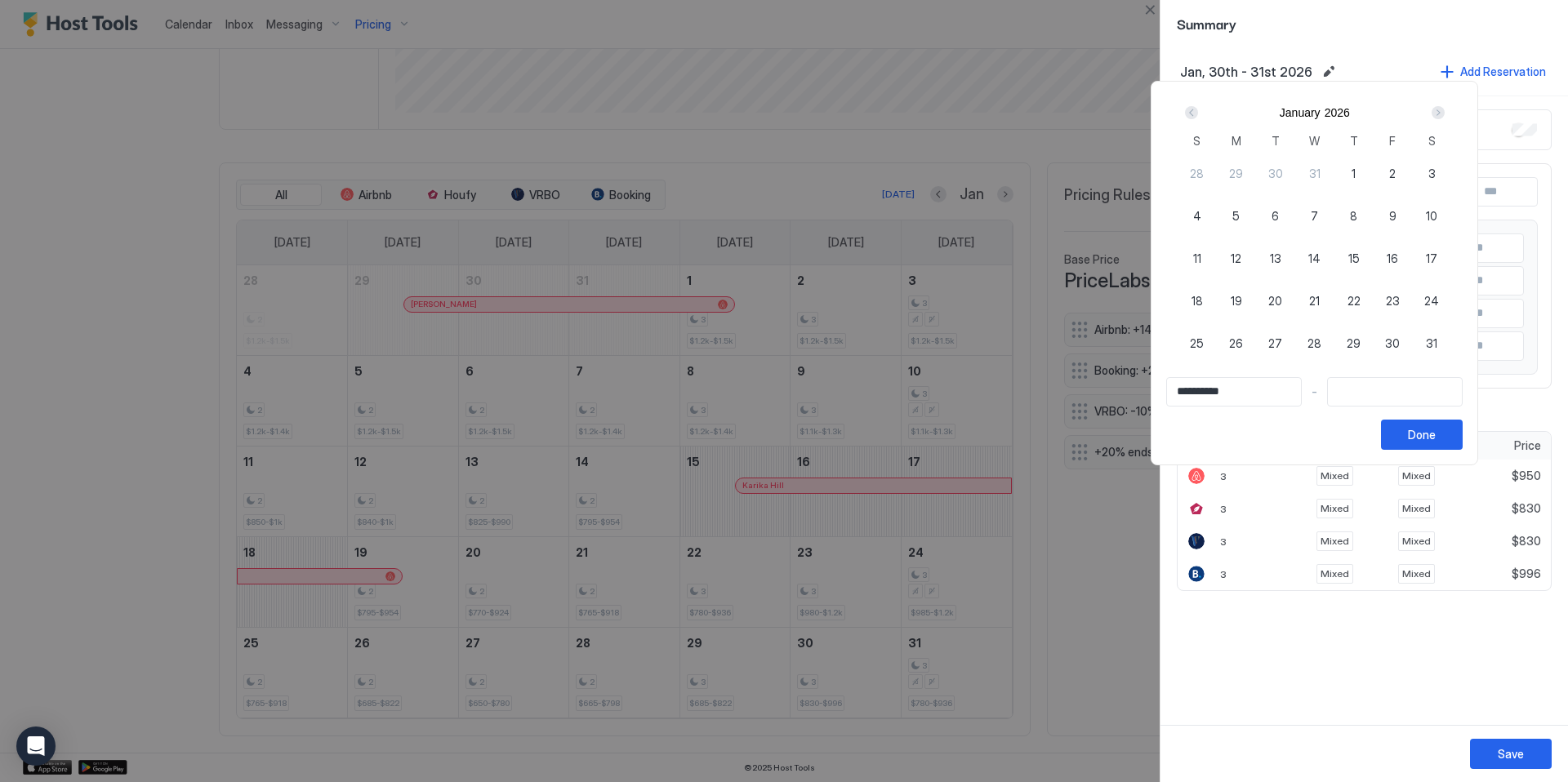
type input "**********"
click at [1441, 111] on div "Next" at bounding box center [1438, 113] width 13 height 13
click at [1212, 177] on div "1" at bounding box center [1197, 172] width 39 height 39
type input "**********"
click at [1421, 433] on div "Done" at bounding box center [1421, 435] width 28 height 17
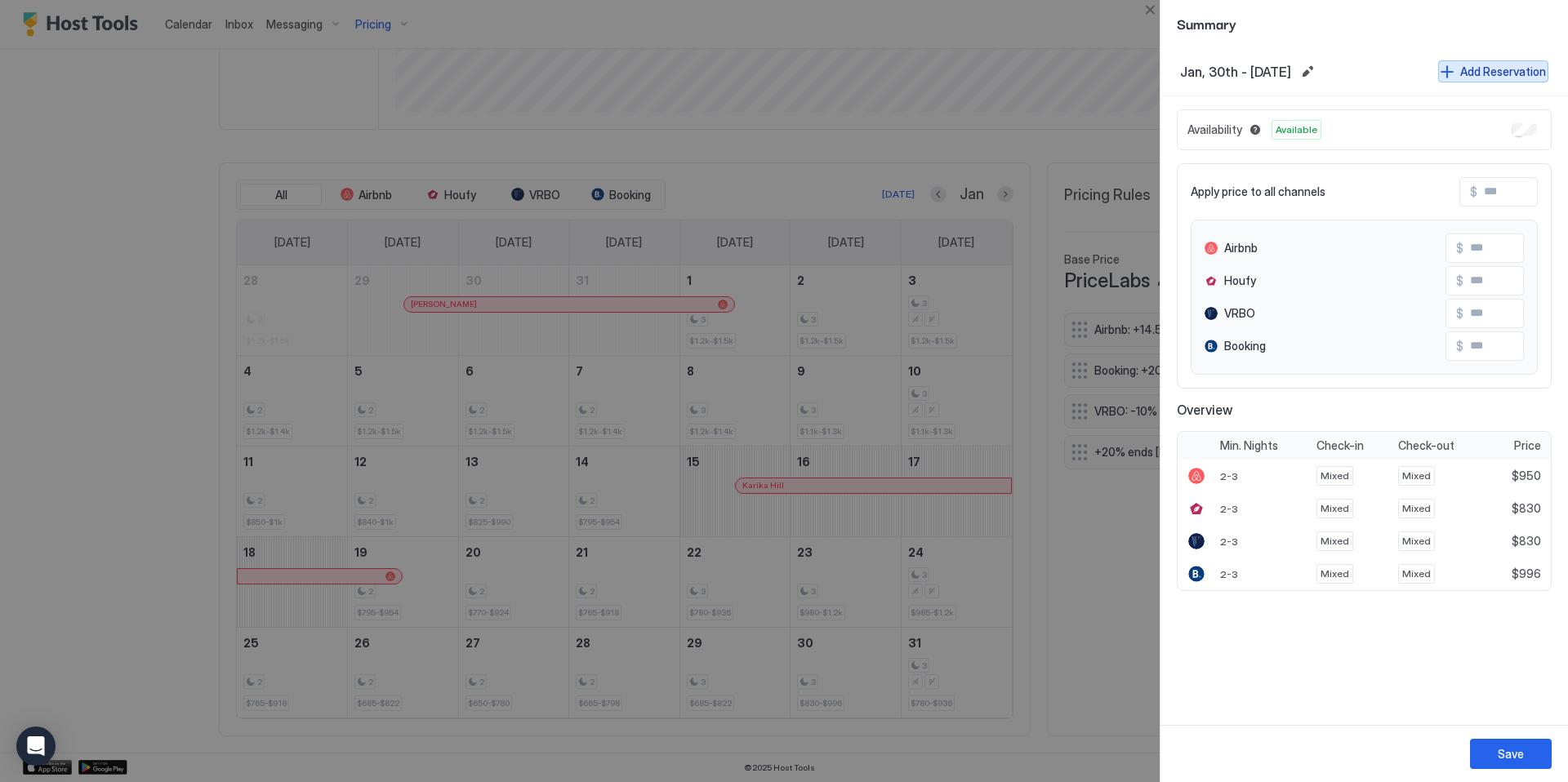
click at [1494, 70] on div "Add Reservation" at bounding box center [1503, 71] width 85 height 17
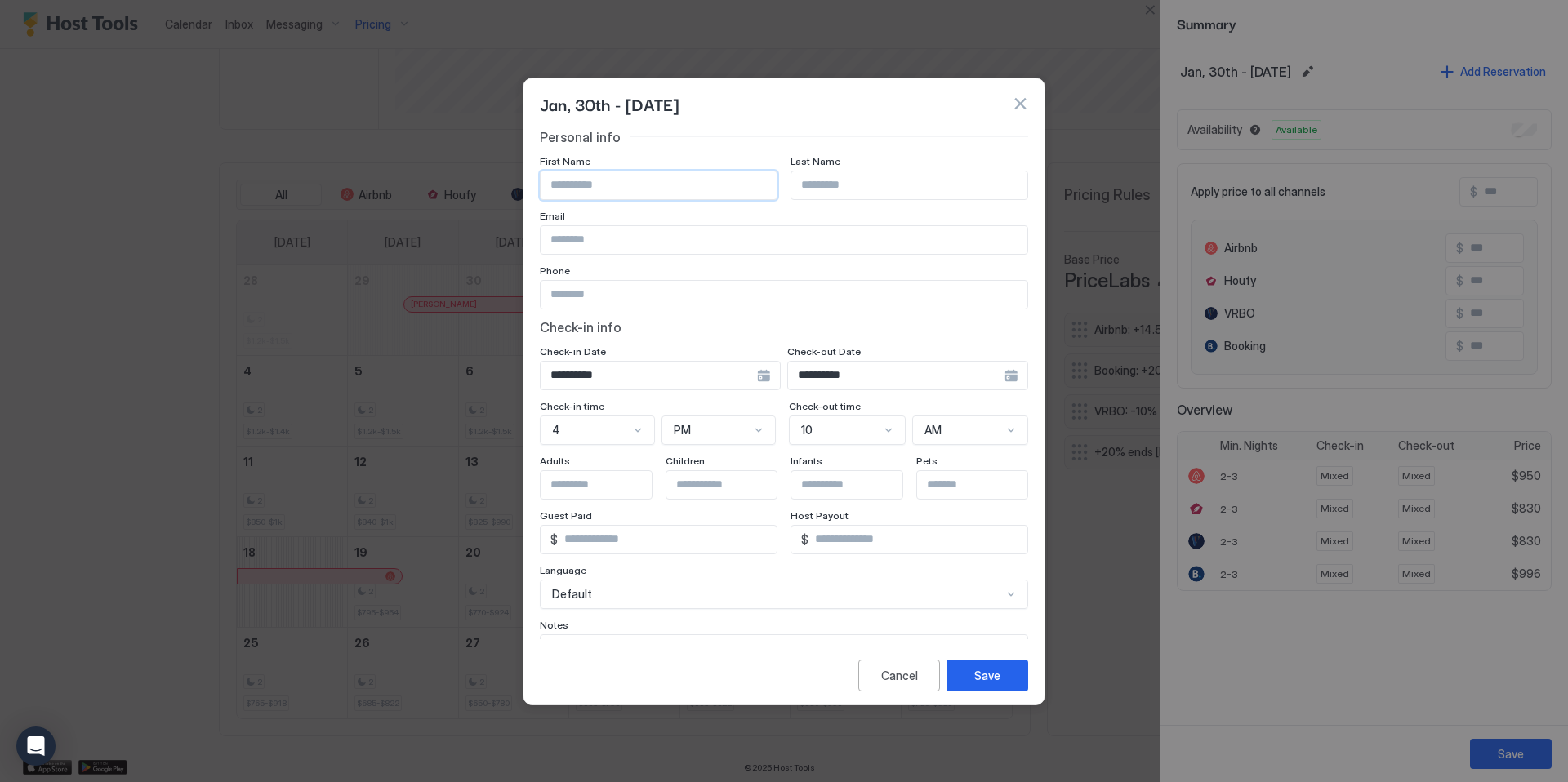
click at [651, 182] on input "Input Field" at bounding box center [658, 185] width 236 height 28
type input "*****"
type input "*******"
type input "**********"
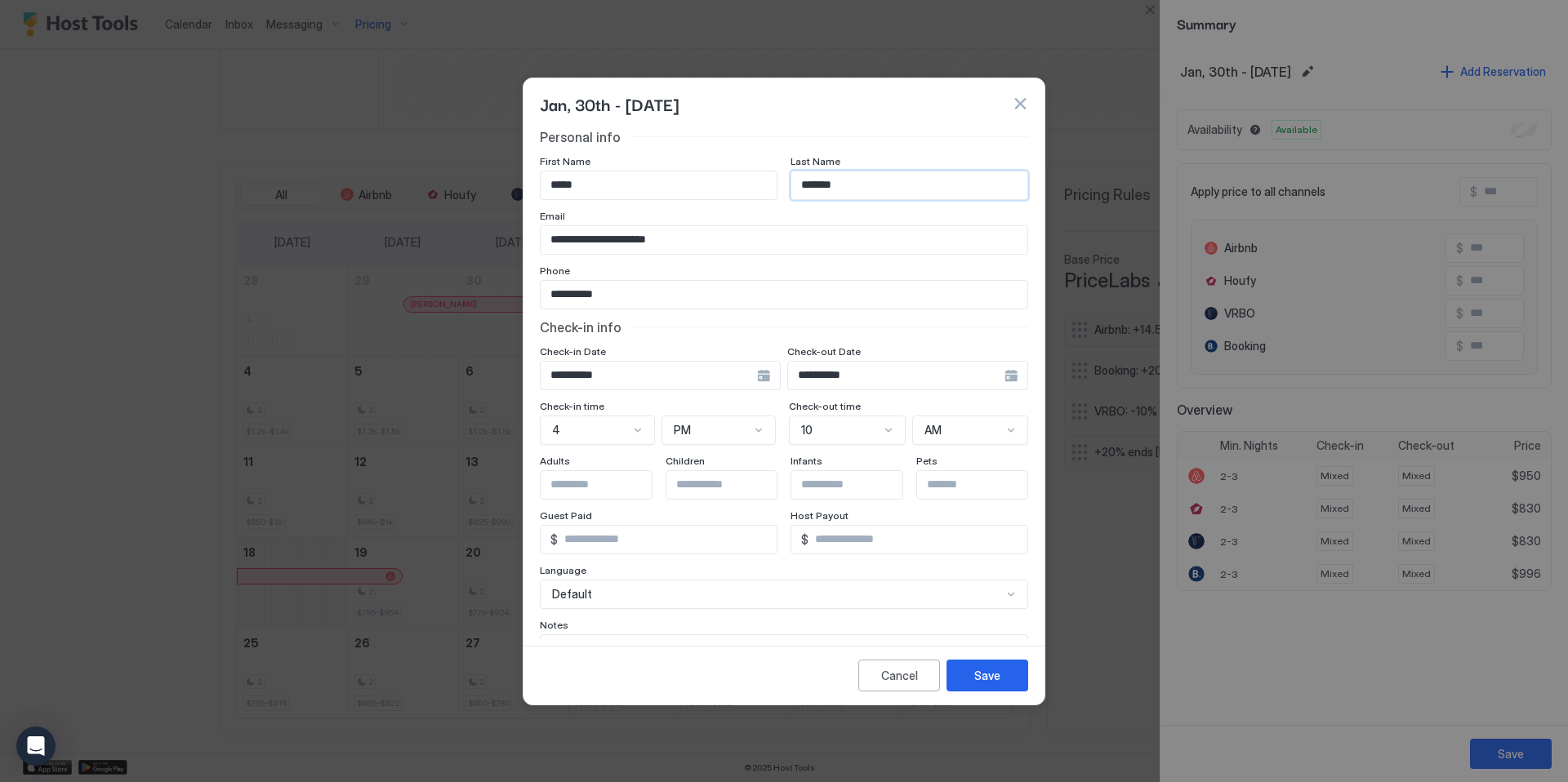
drag, startPoint x: 807, startPoint y: 183, endPoint x: 777, endPoint y: 182, distance: 30.0
click at [777, 182] on div "First Name ***** Last Name *******" at bounding box center [783, 177] width 488 height 45
type input "*****"
click at [919, 114] on div "Jan, 30th - [DATE]" at bounding box center [783, 103] width 488 height 24
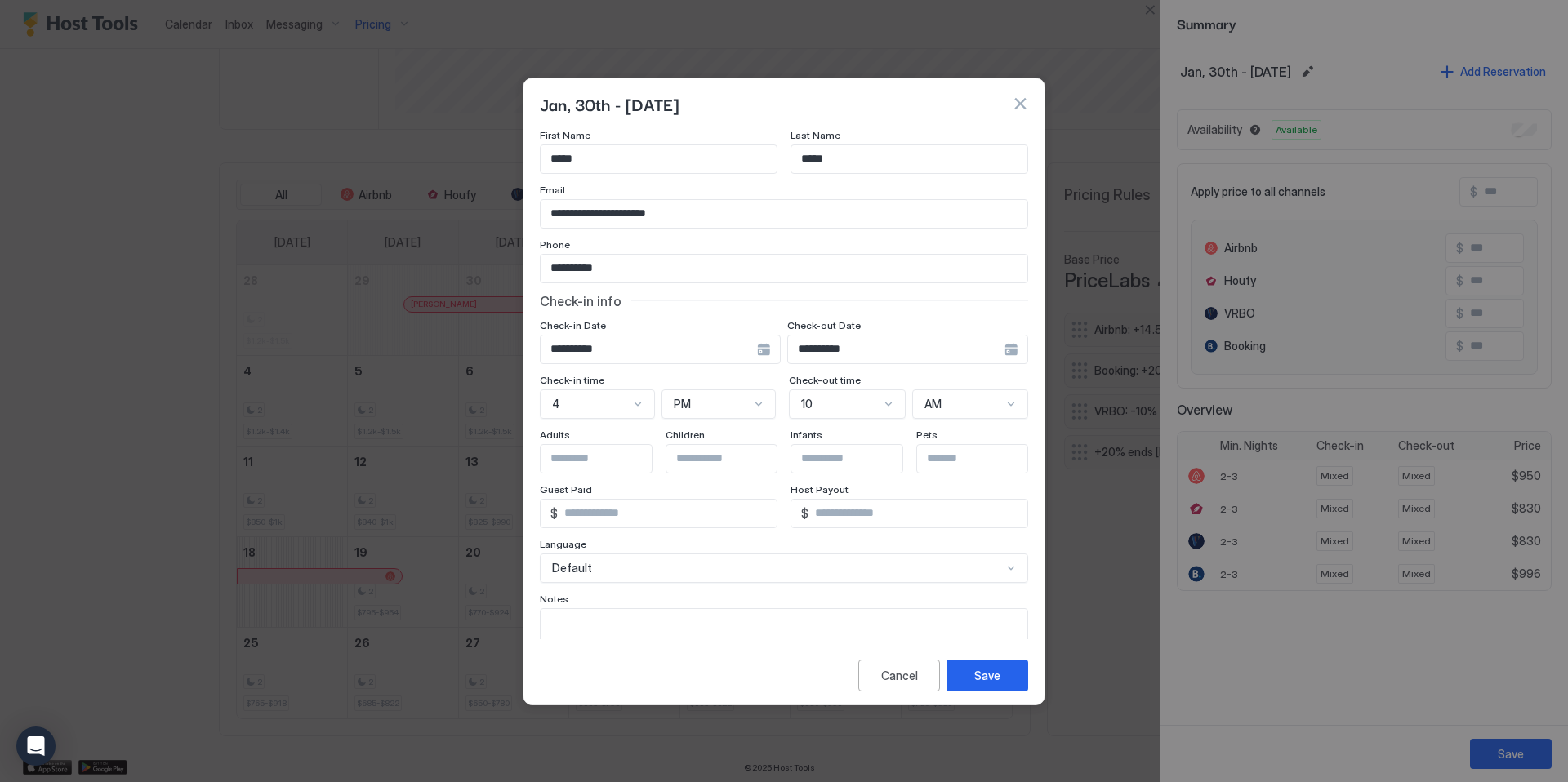
scroll to position [0, 0]
